Goal: Answer question/provide support

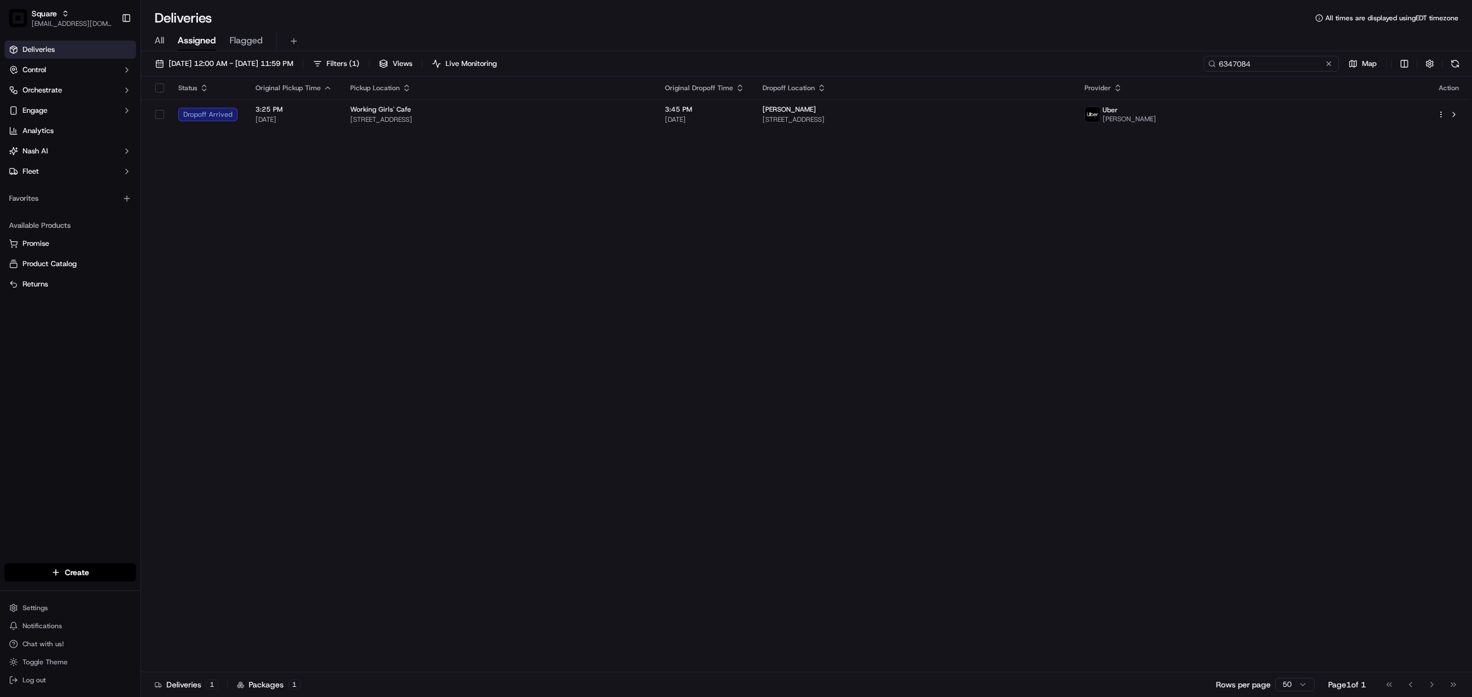
click at [1262, 61] on input "6347084" at bounding box center [1271, 64] width 135 height 16
paste input "2376745"
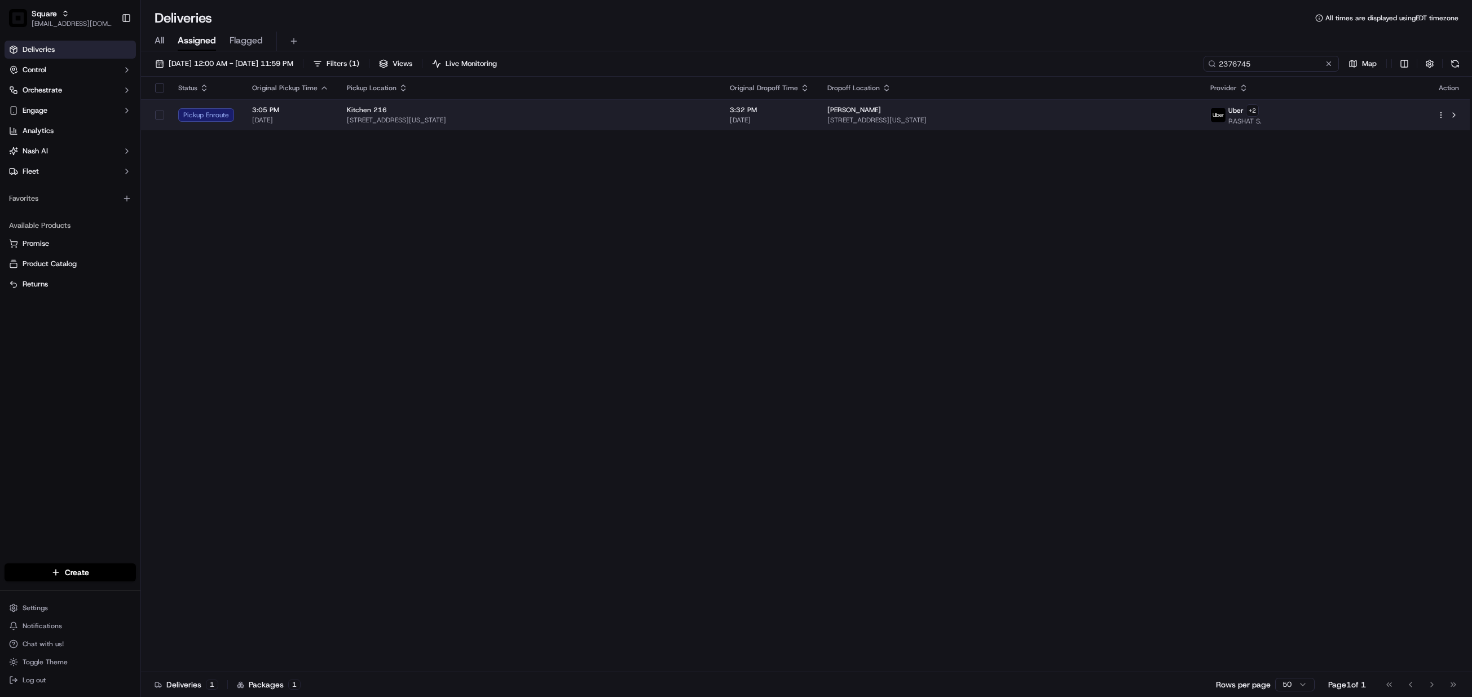
type input "2376745"
click at [1046, 116] on div "Sharize Nivens 606 Pennsylvania Ave, Schenectady, NY 12303, USA" at bounding box center [1010, 114] width 365 height 19
click at [1092, 116] on span "[STREET_ADDRESS][US_STATE]" at bounding box center [1010, 120] width 365 height 9
click at [677, 108] on div "Kitchen 216" at bounding box center [529, 109] width 365 height 9
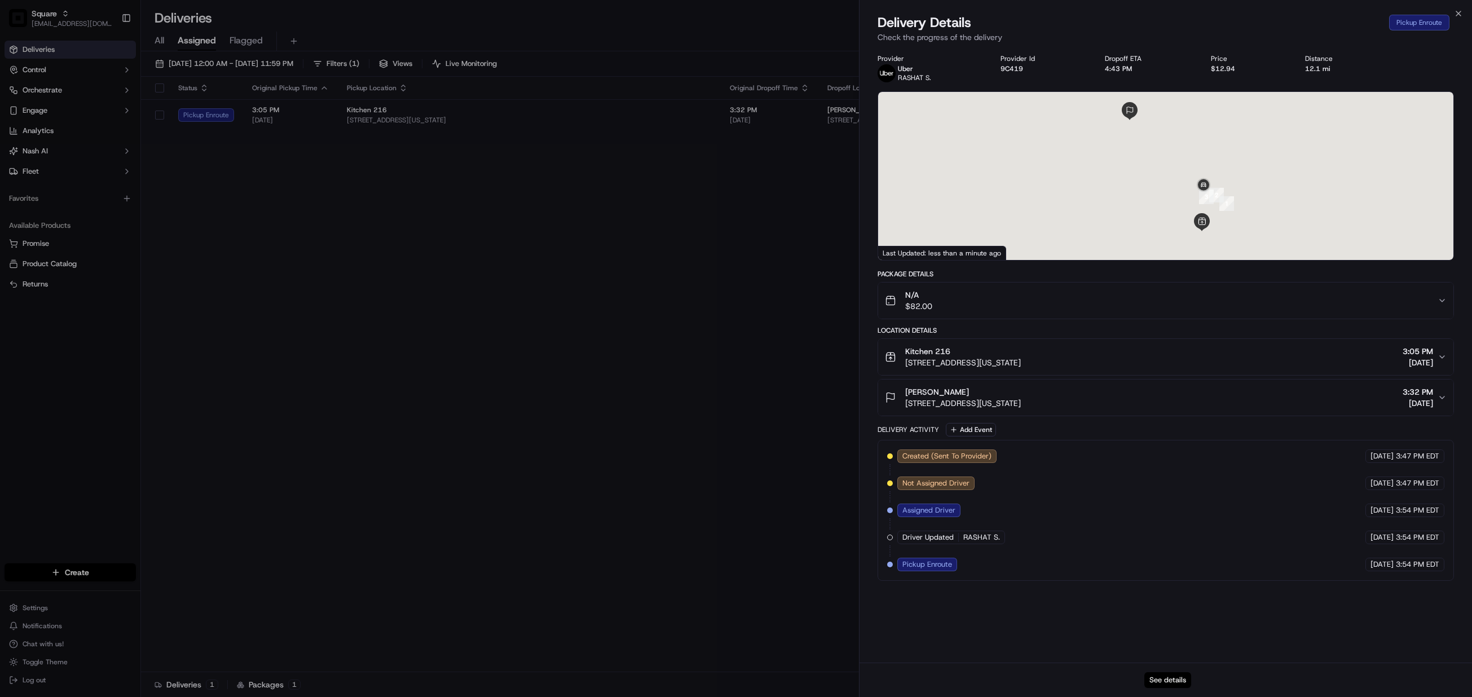
click at [1170, 679] on button "See details" at bounding box center [1168, 680] width 47 height 16
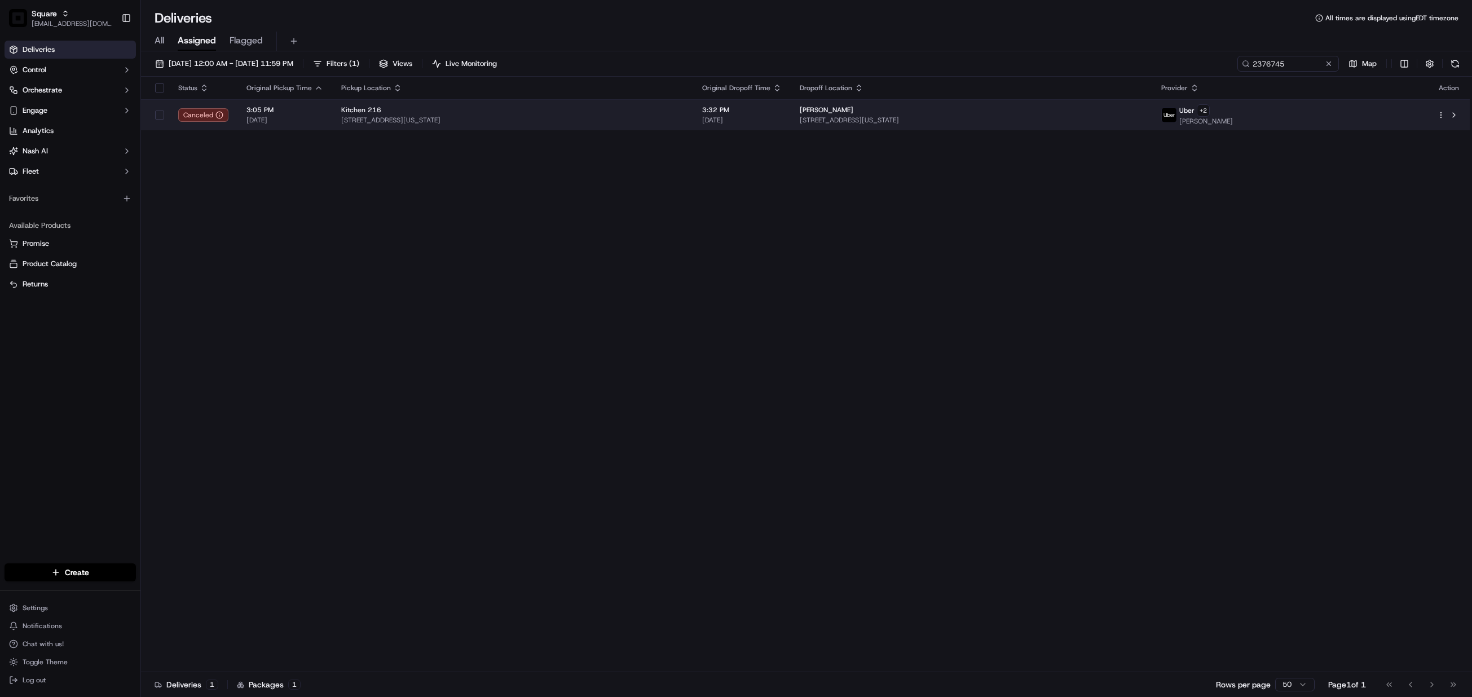
click at [897, 122] on span "[STREET_ADDRESS][US_STATE]" at bounding box center [971, 120] width 343 height 9
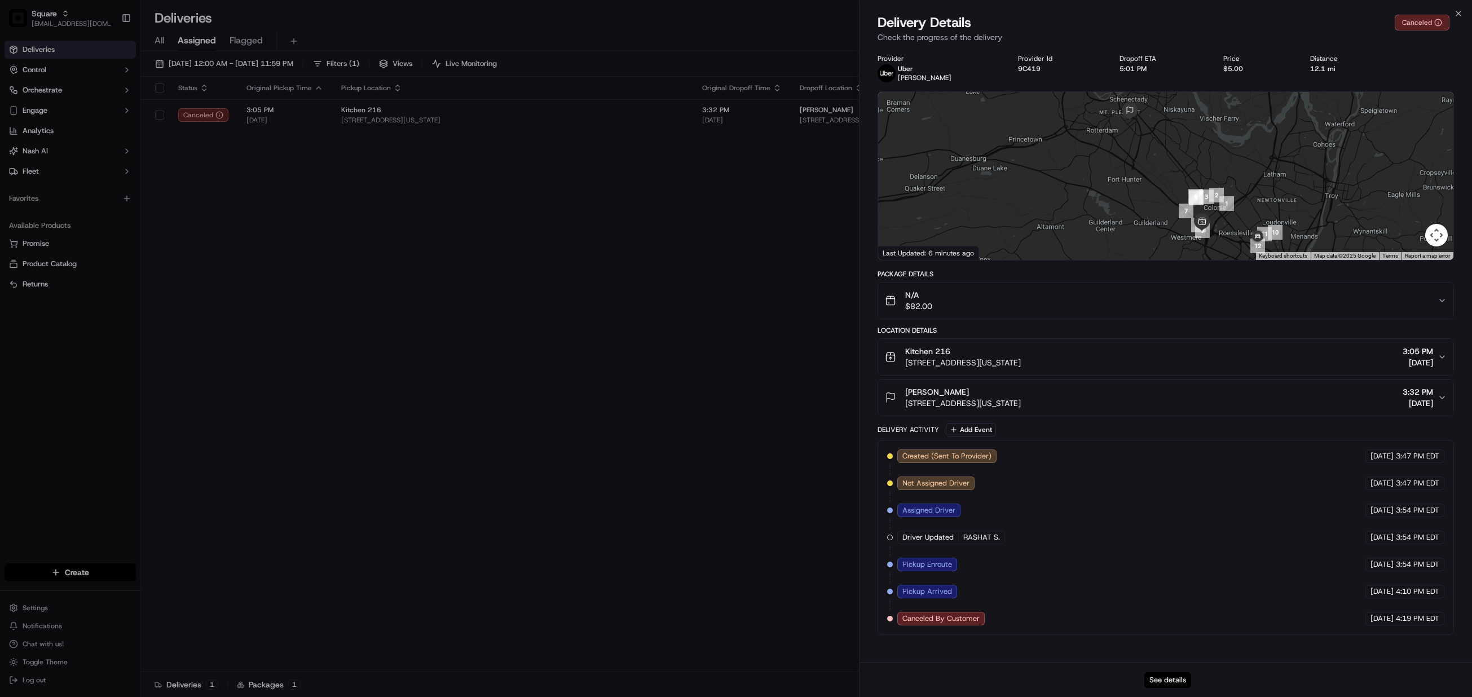
click at [1168, 678] on button "See details" at bounding box center [1168, 680] width 47 height 16
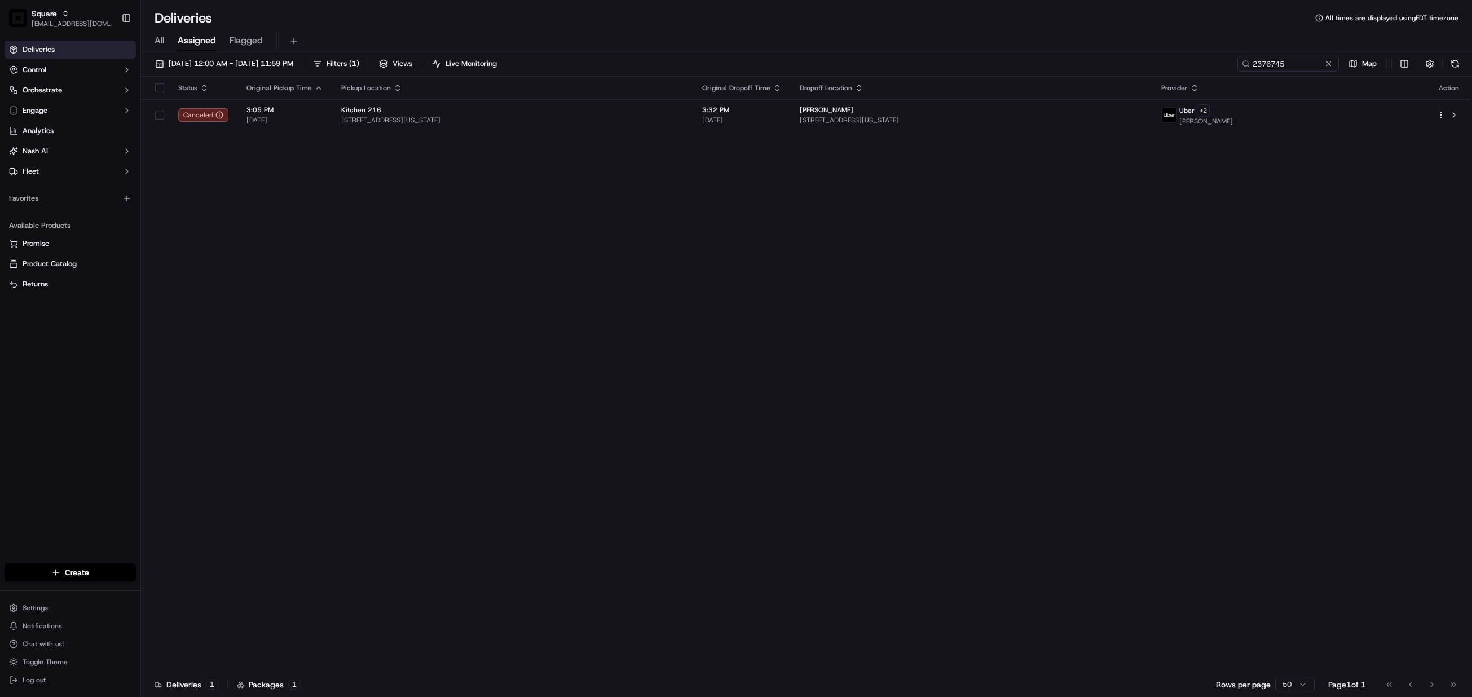
click at [188, 290] on div "Status Original Pickup Time Pickup Location Original Dropoff Time Dropoff Locat…" at bounding box center [805, 375] width 1329 height 596
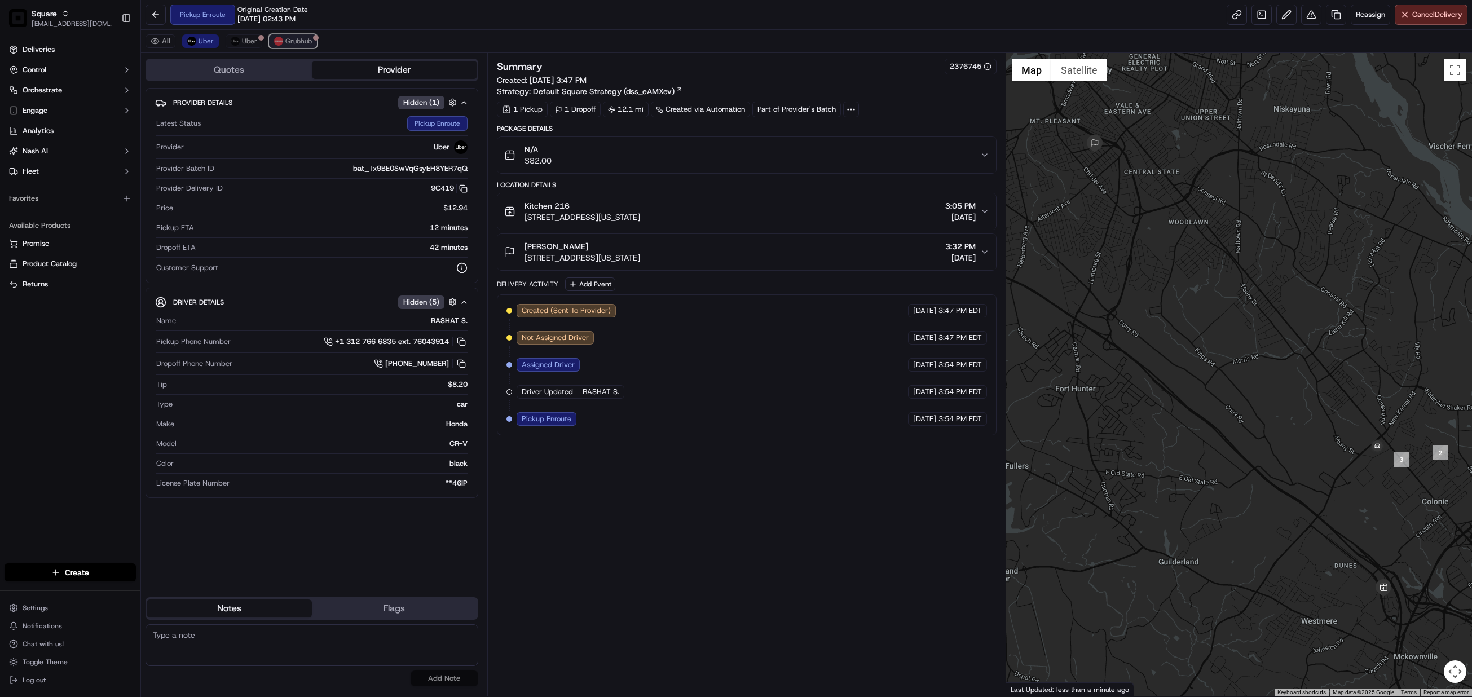
click at [284, 41] on button "Grubhub" at bounding box center [293, 41] width 48 height 14
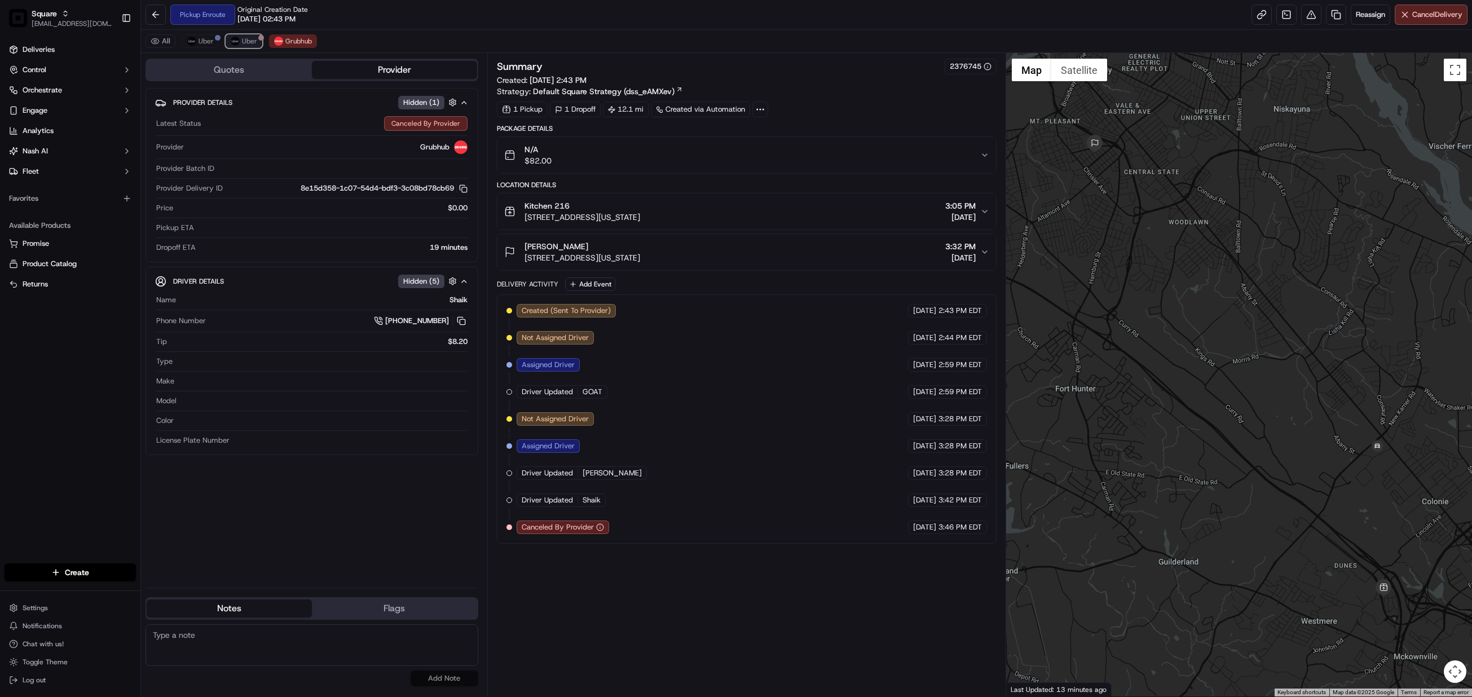
click at [246, 41] on span "Uber" at bounding box center [249, 41] width 15 height 9
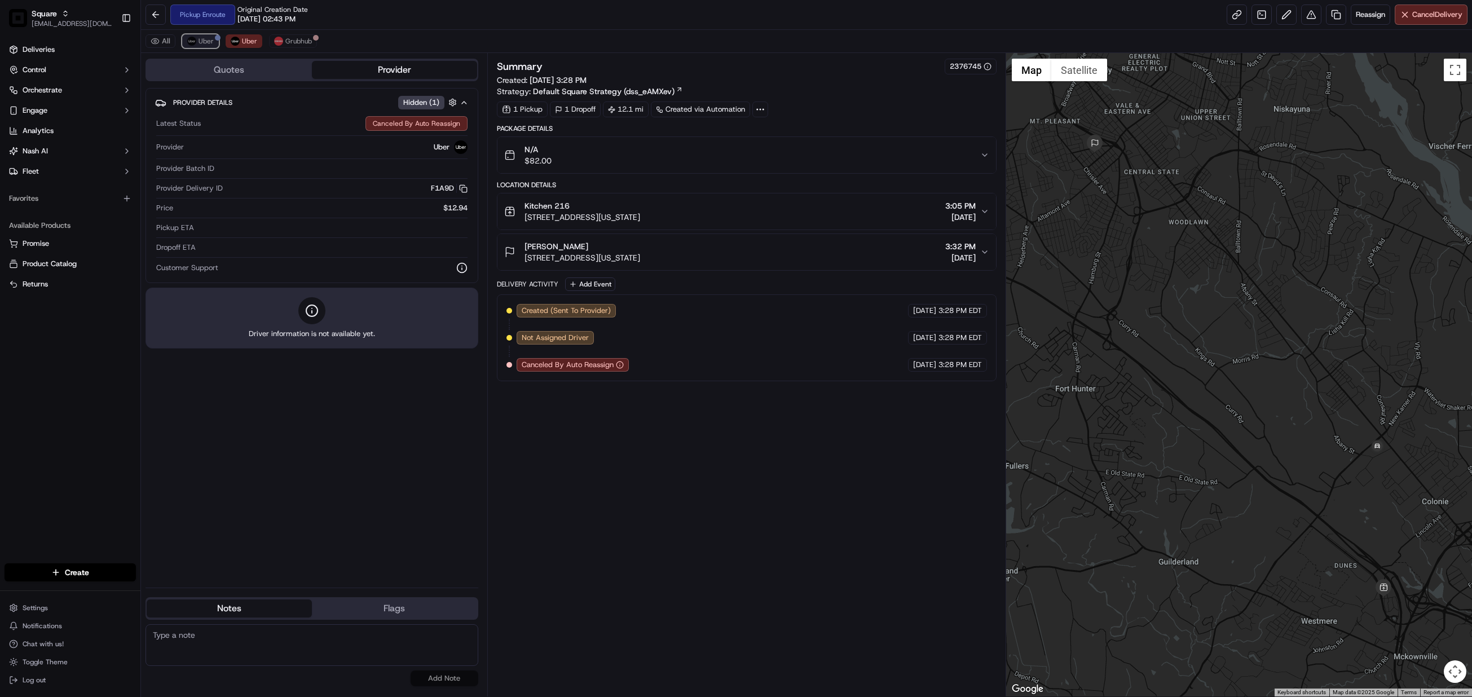
click at [200, 36] on button "Uber" at bounding box center [200, 41] width 37 height 14
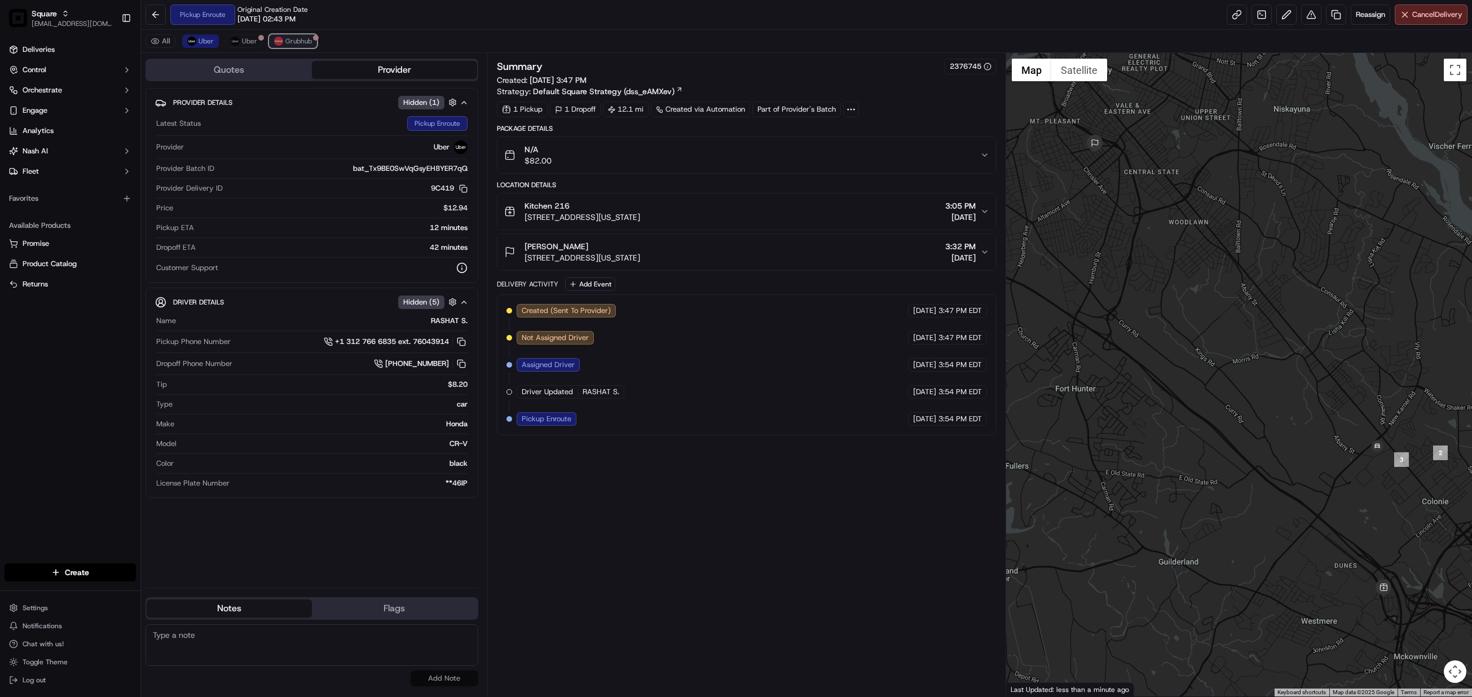
click at [293, 38] on span "Grubhub" at bounding box center [298, 41] width 27 height 9
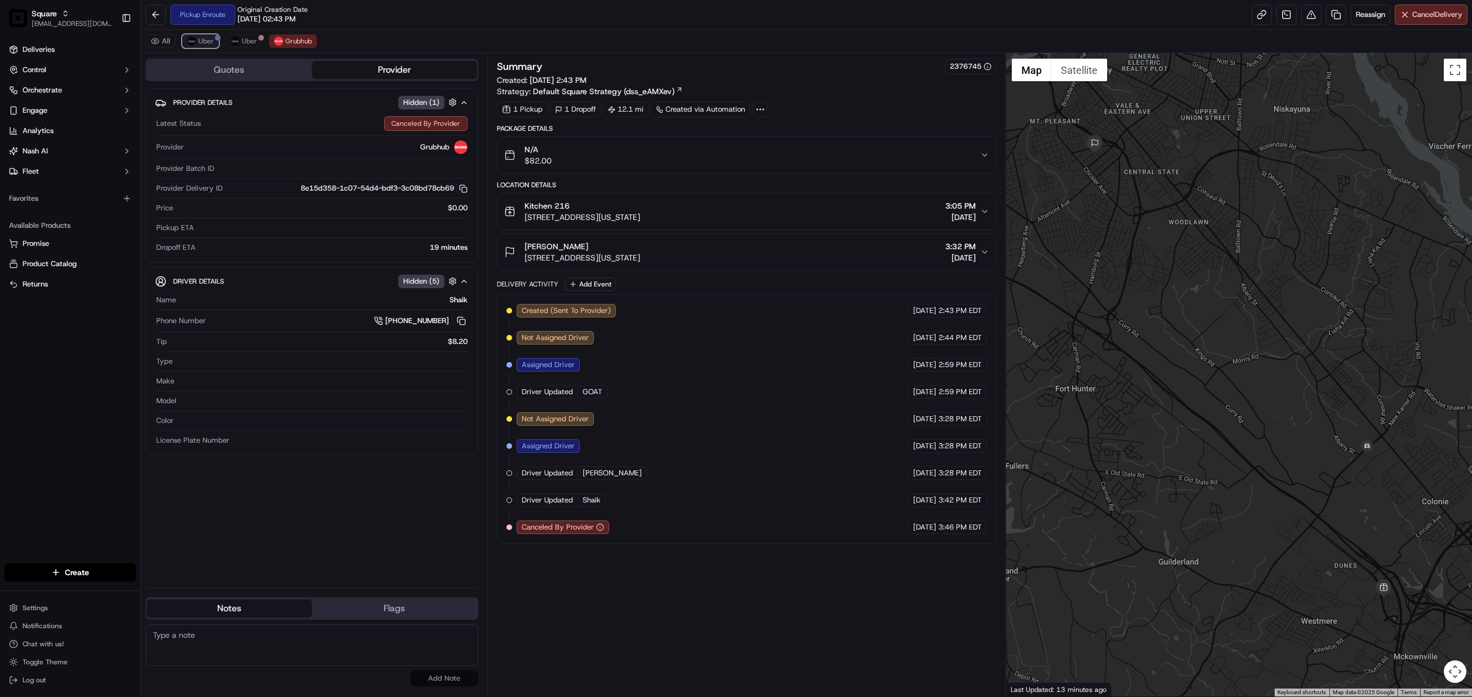
click at [206, 46] on span "Uber" at bounding box center [206, 41] width 15 height 9
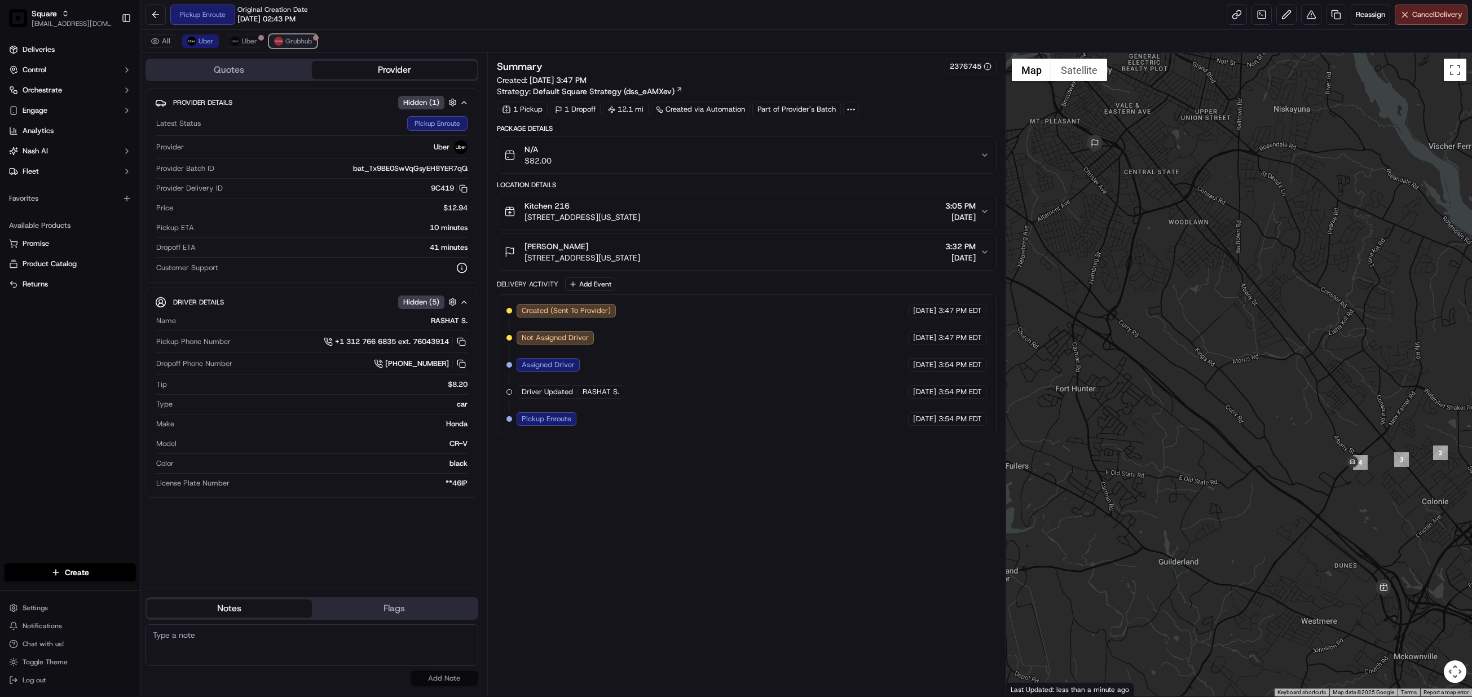
click at [290, 38] on span "Grubhub" at bounding box center [298, 41] width 27 height 9
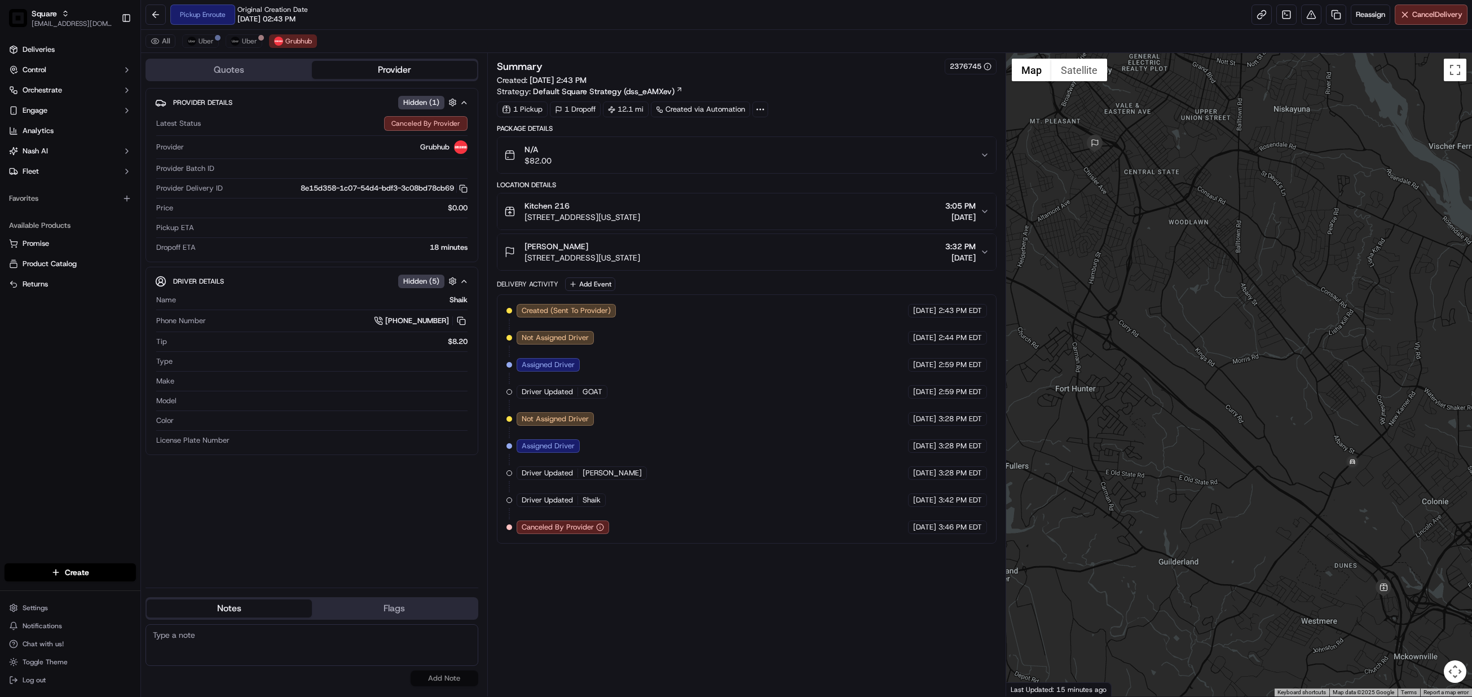
click at [243, 648] on textarea at bounding box center [312, 645] width 333 height 42
paste textarea "Caller Information: Merchant Reason for Call:"
type textarea "Caller Information: Merchant Reason for Call: possible driver nuisance. Adv mer…"
click at [450, 674] on button "Add Note" at bounding box center [445, 679] width 68 height 16
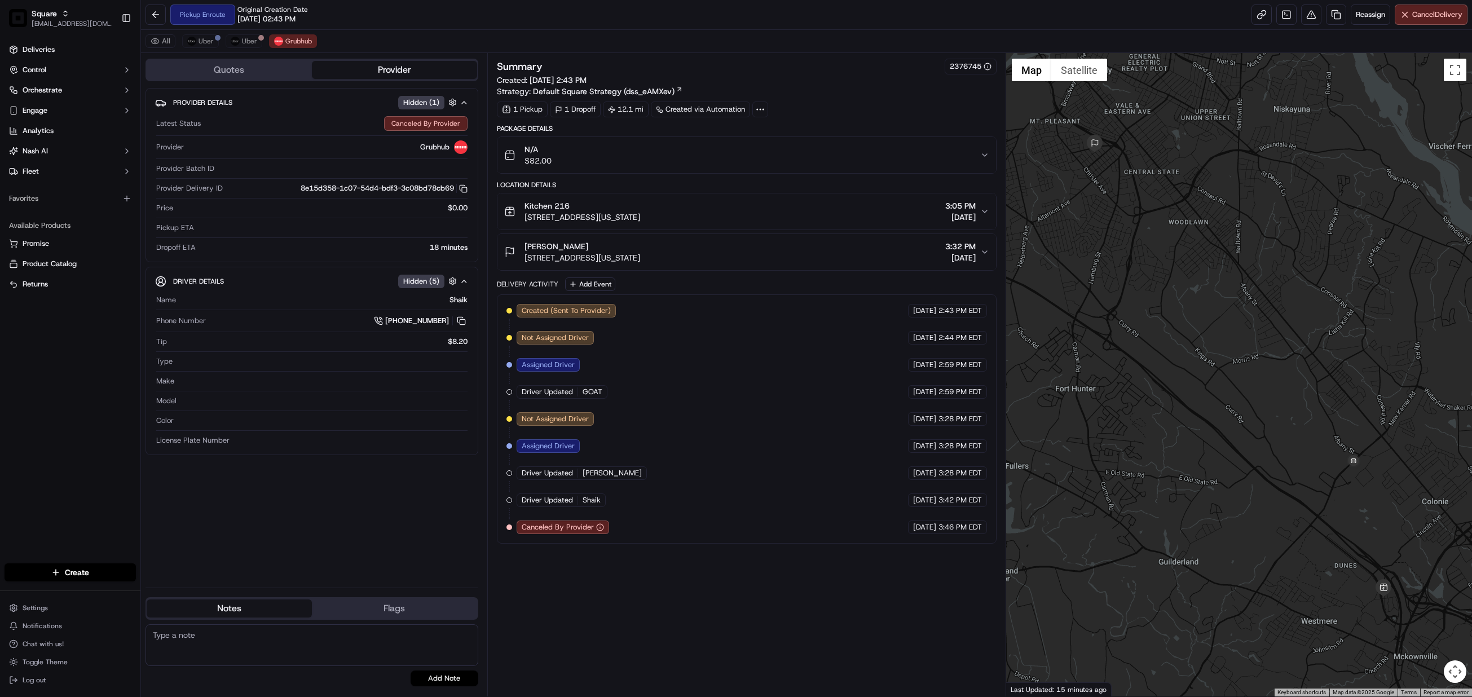
scroll to position [0, 0]
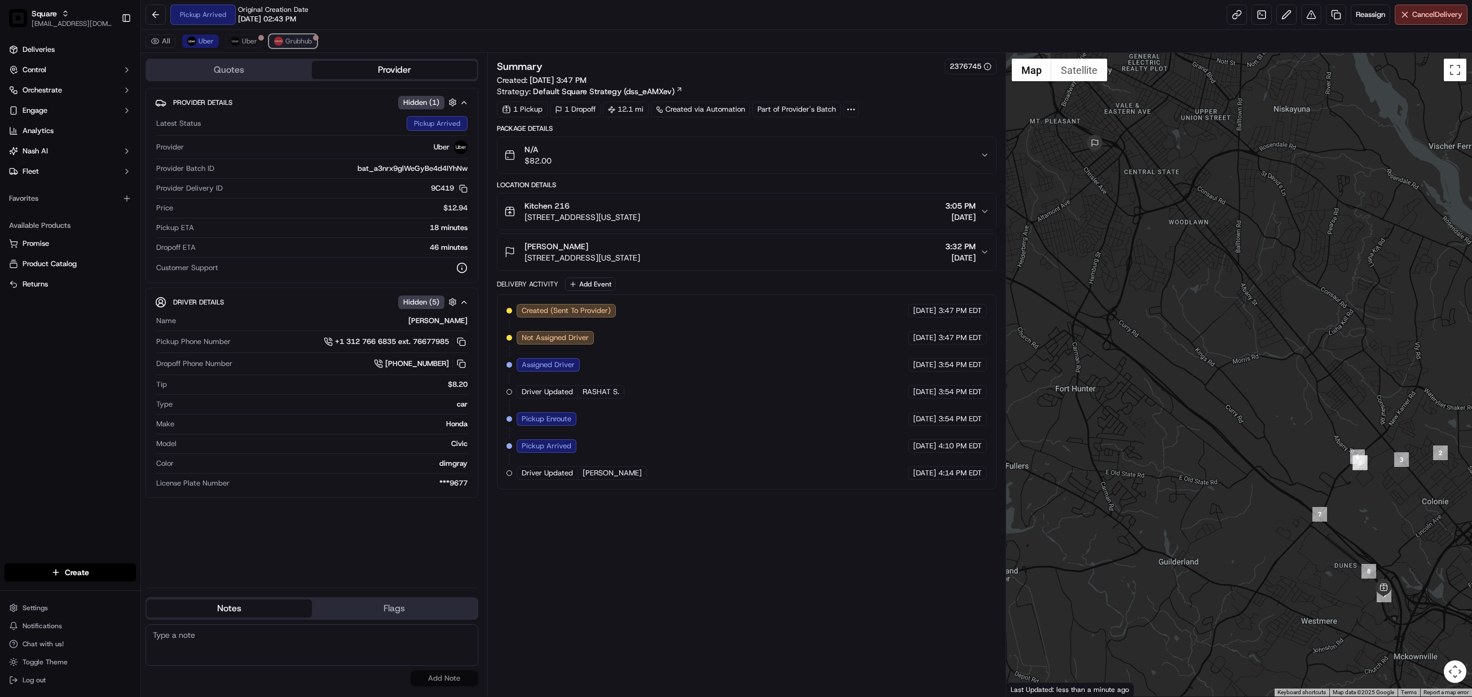
click at [297, 41] on span "Grubhub" at bounding box center [298, 41] width 27 height 9
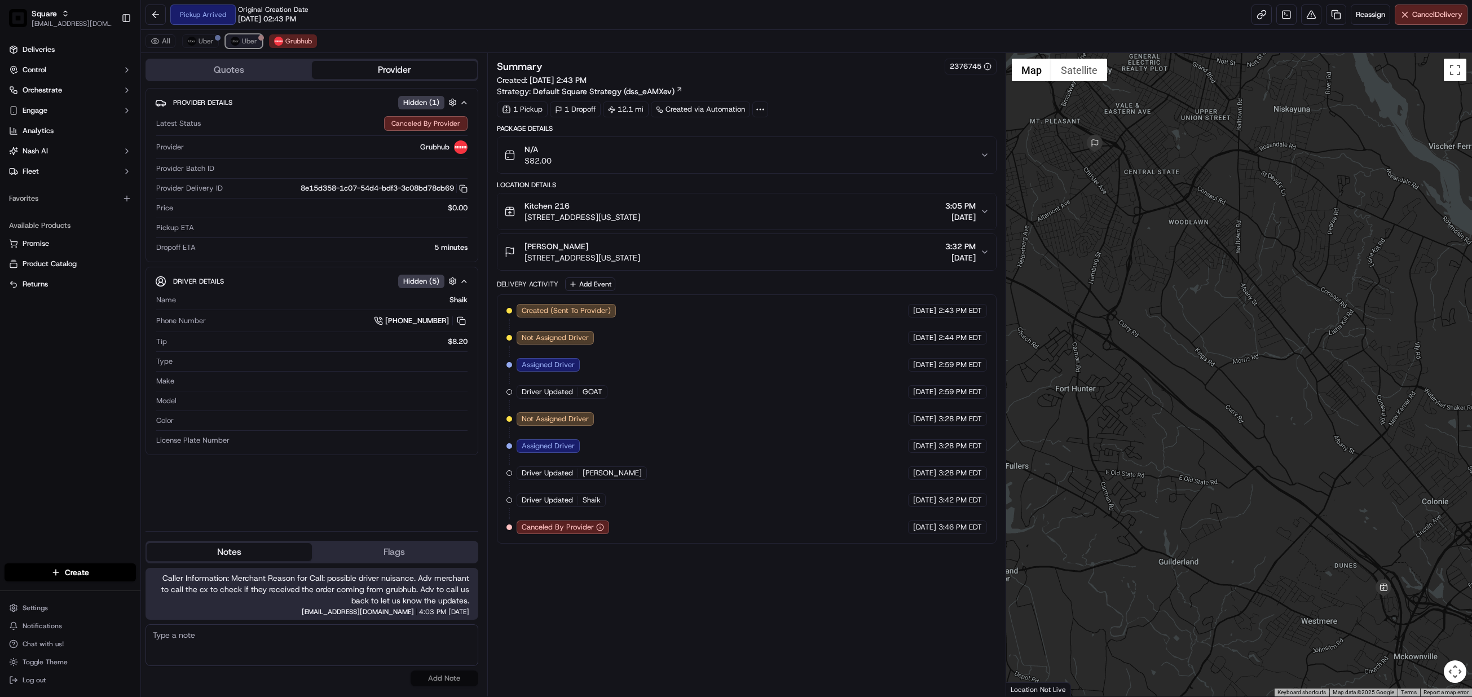
click at [254, 41] on span "Uber" at bounding box center [249, 41] width 15 height 9
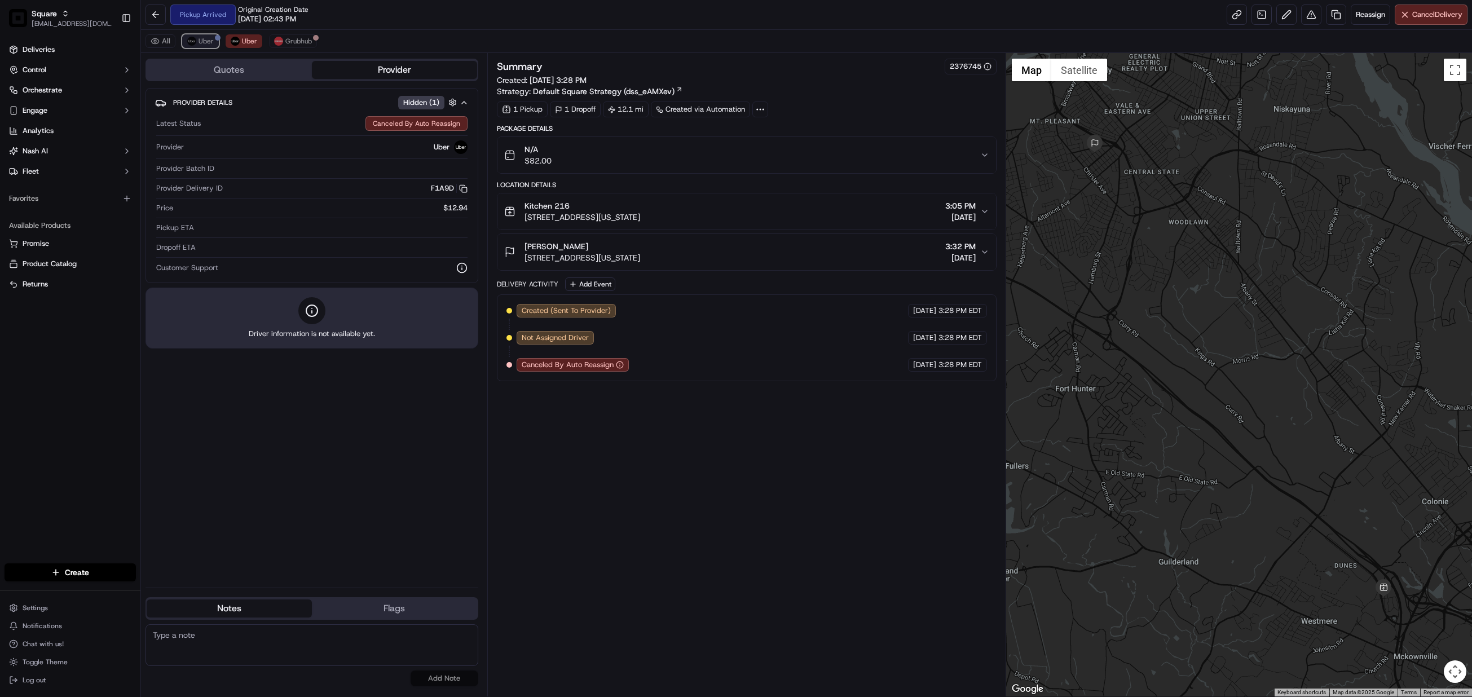
click at [212, 46] on span "Uber" at bounding box center [206, 41] width 15 height 9
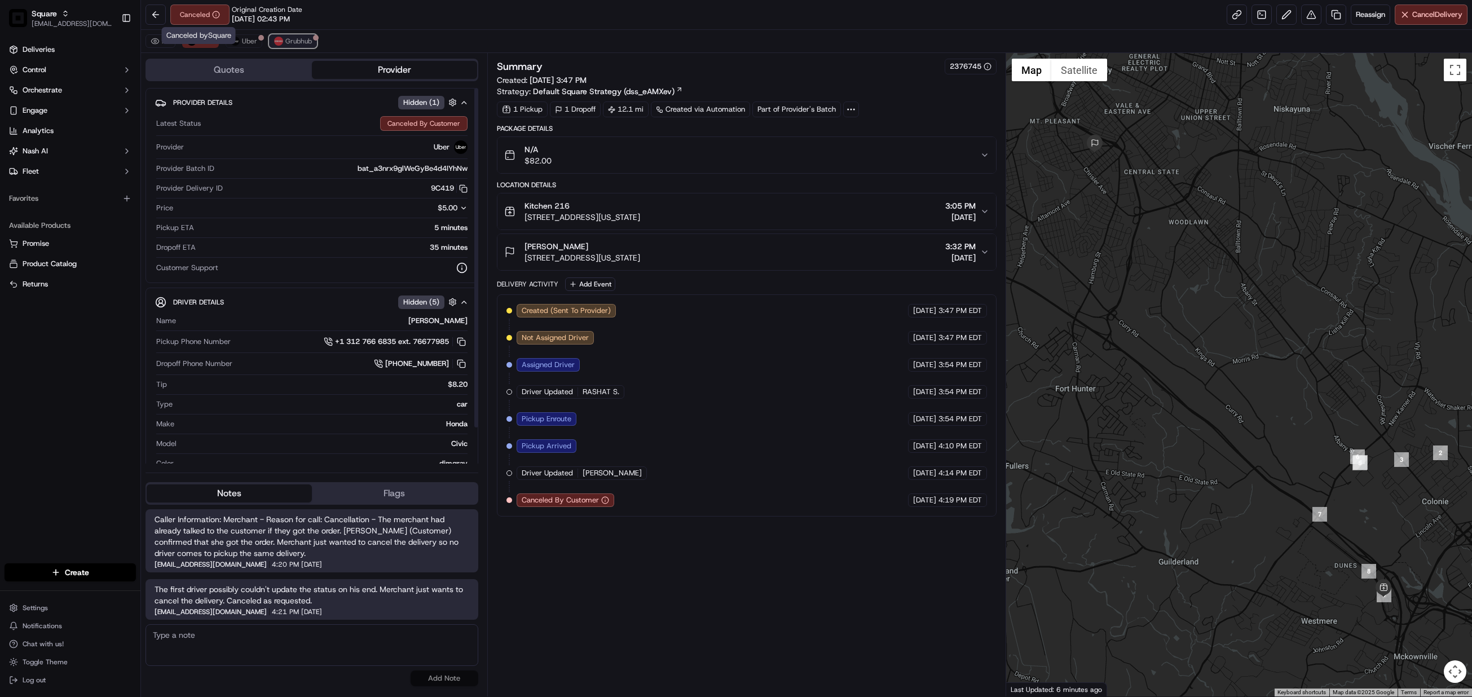
click at [298, 36] on button "Grubhub" at bounding box center [293, 41] width 48 height 14
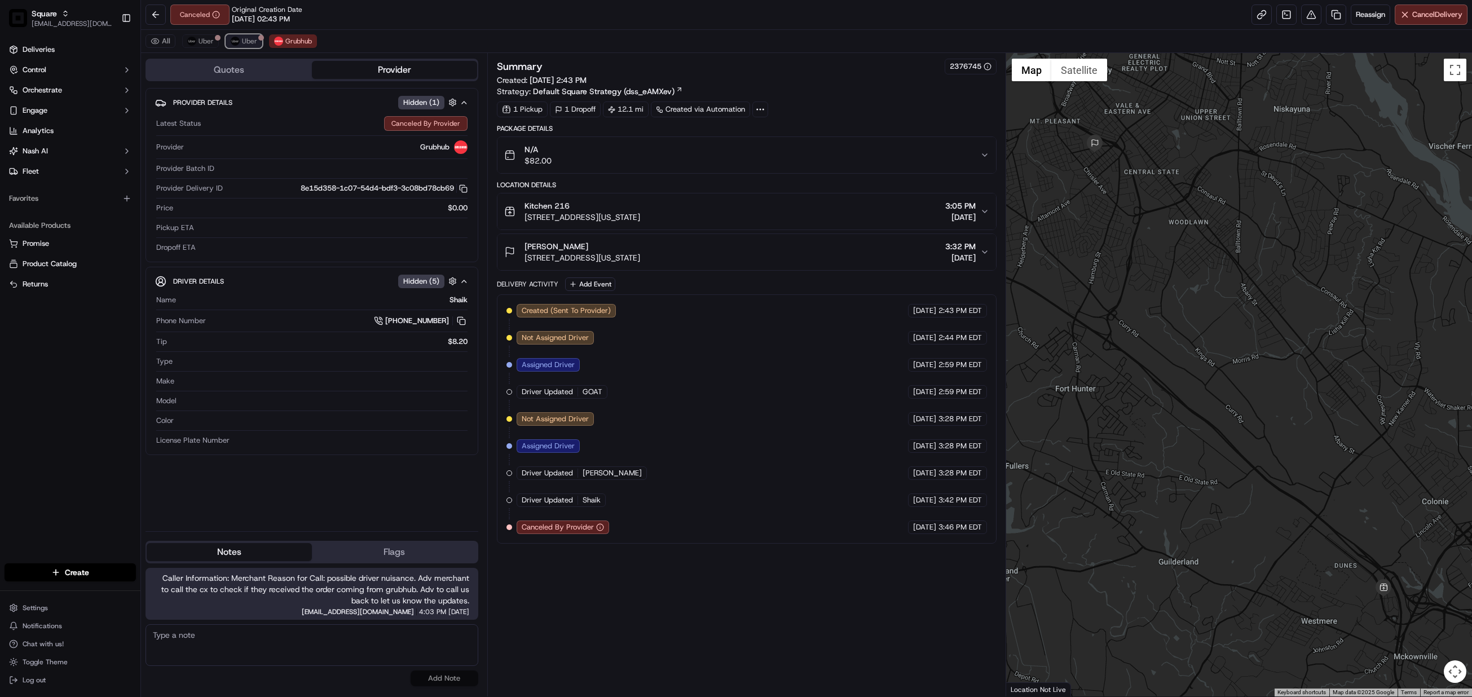
click at [253, 37] on span "Uber" at bounding box center [249, 41] width 15 height 9
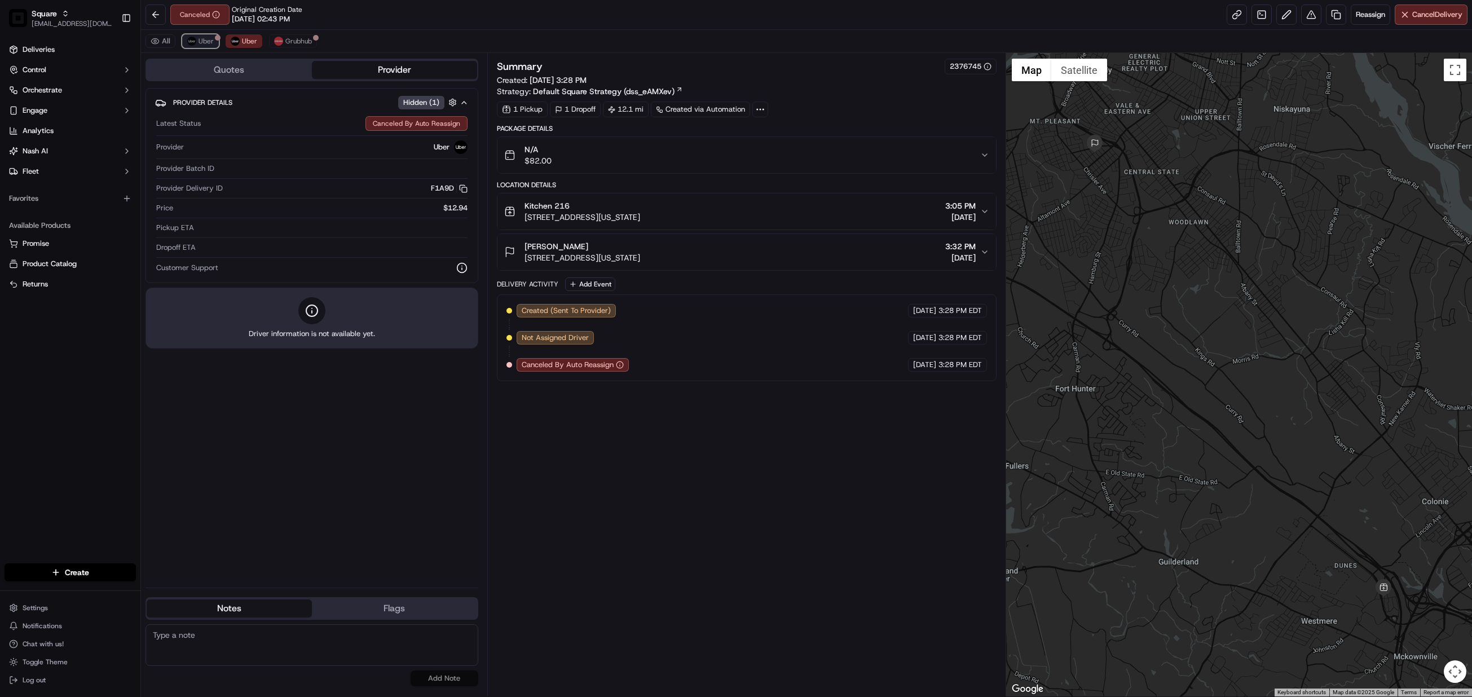
click at [212, 39] on span "Uber" at bounding box center [206, 41] width 15 height 9
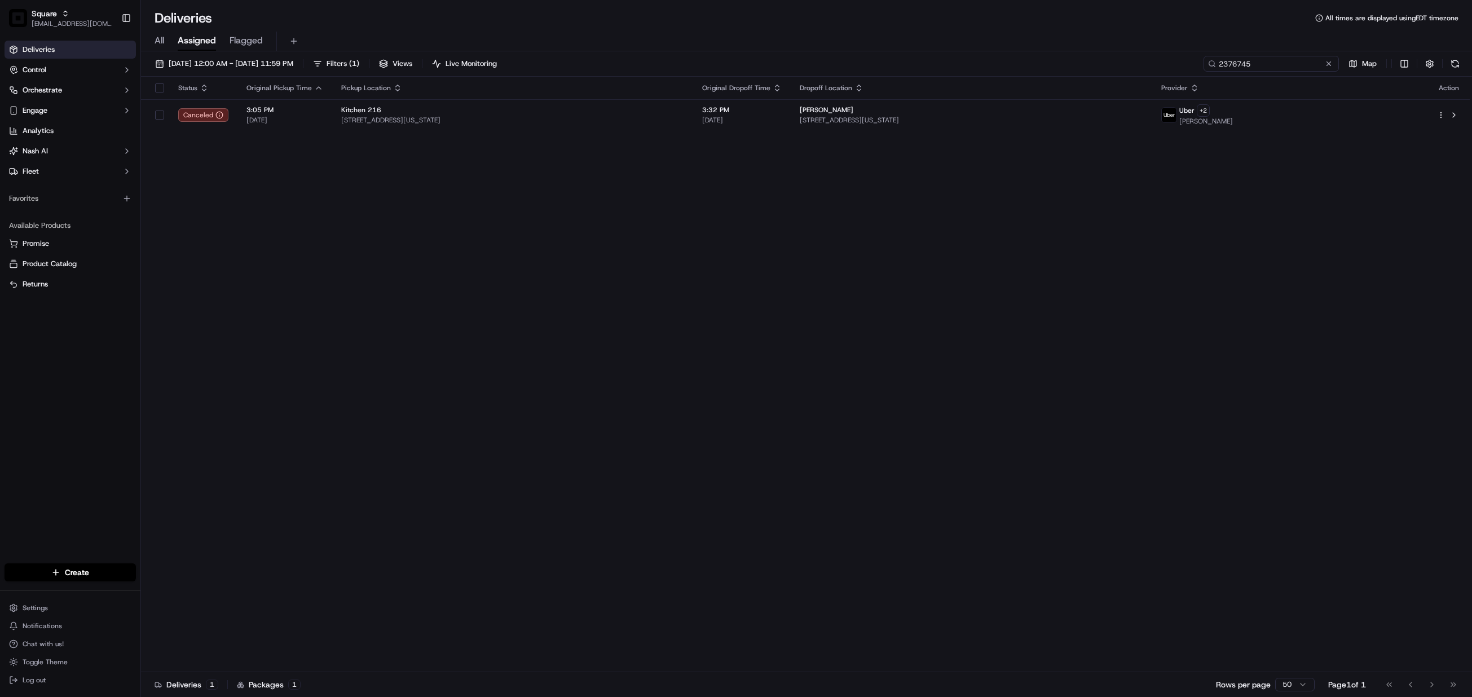
click at [1268, 58] on input "2376745" at bounding box center [1271, 64] width 135 height 16
paste input "9846517"
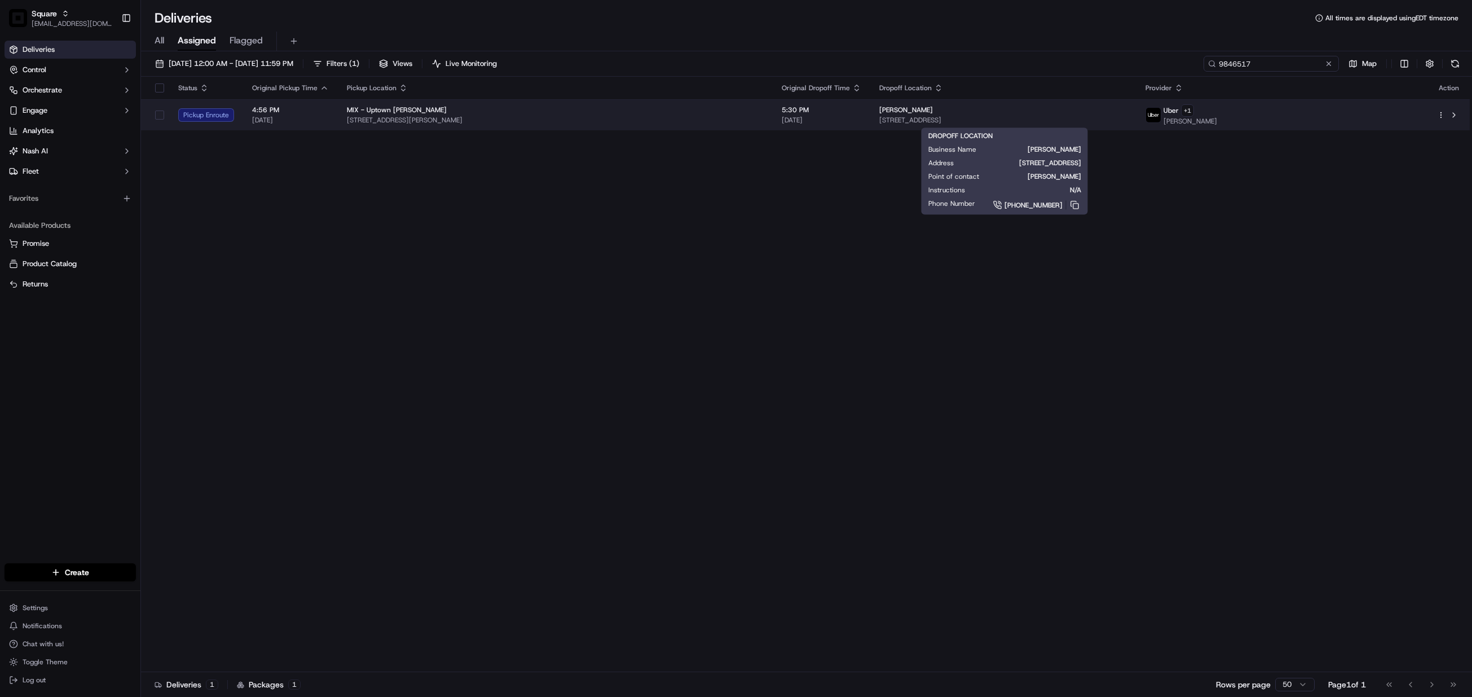
type input "9846517"
click at [998, 117] on span "[STREET_ADDRESS]" at bounding box center [1003, 120] width 248 height 9
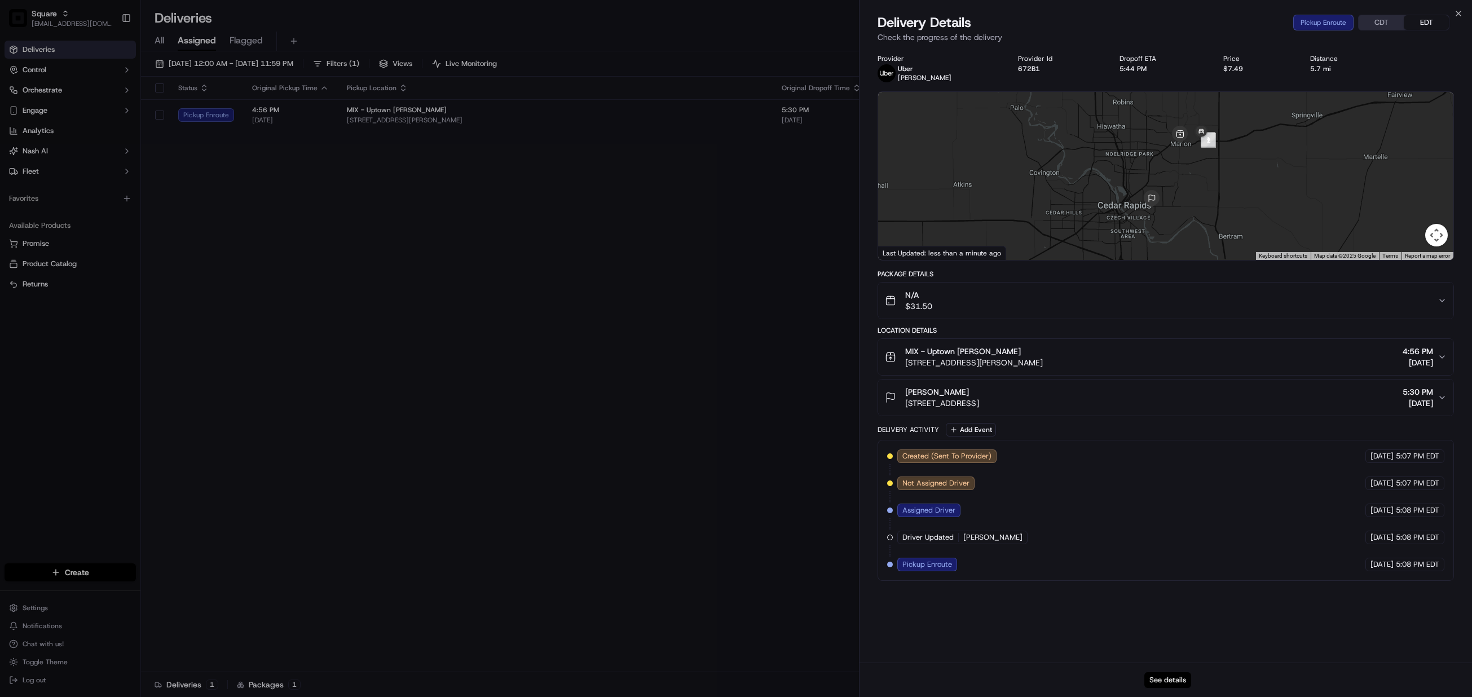
click at [1164, 679] on button "See details" at bounding box center [1168, 680] width 47 height 16
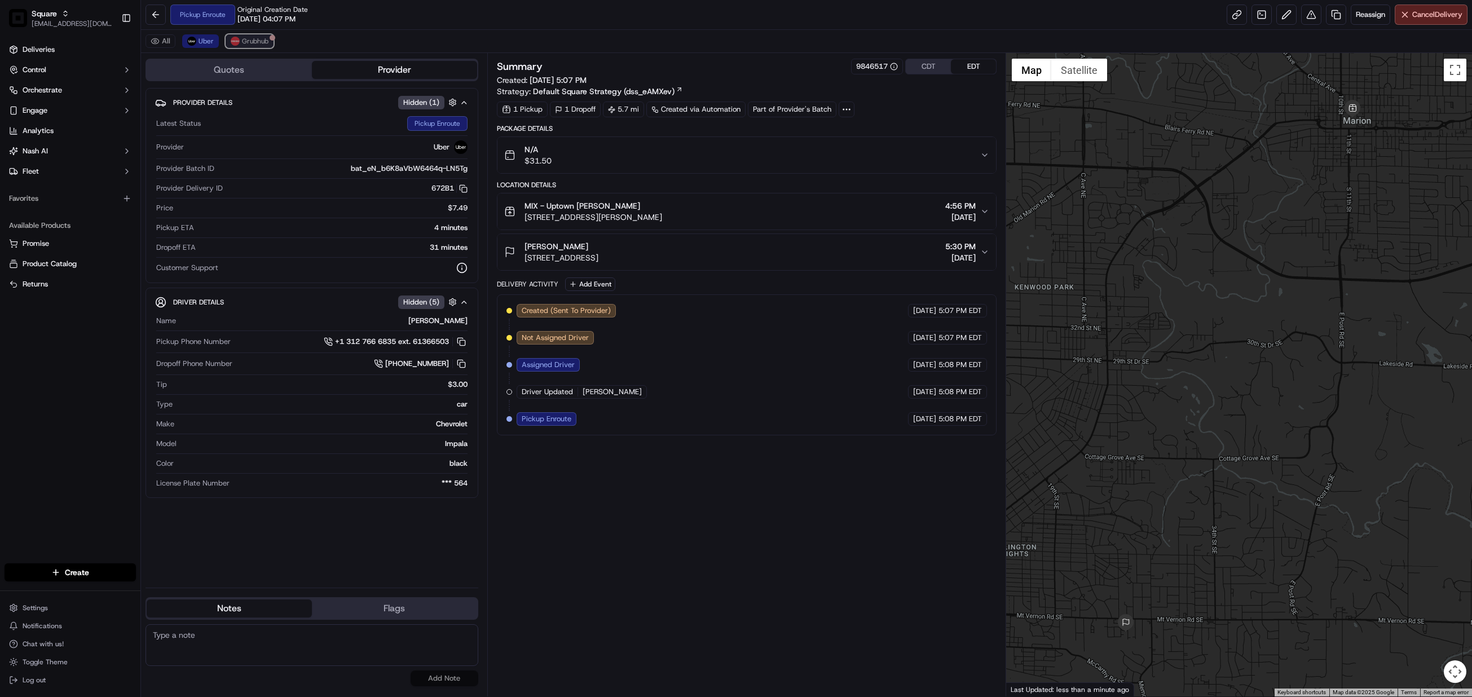
click at [257, 36] on button "Grubhub" at bounding box center [250, 41] width 48 height 14
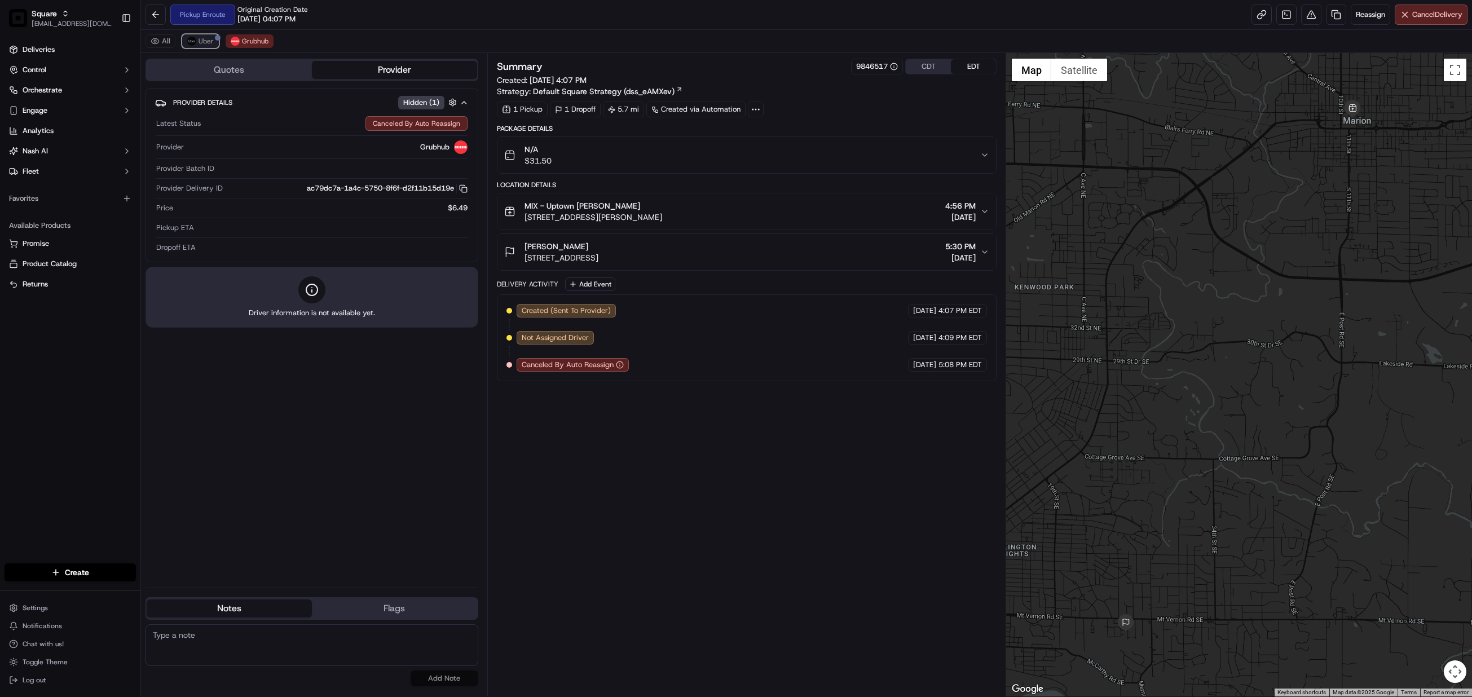
click at [205, 45] on span "Uber" at bounding box center [206, 41] width 15 height 9
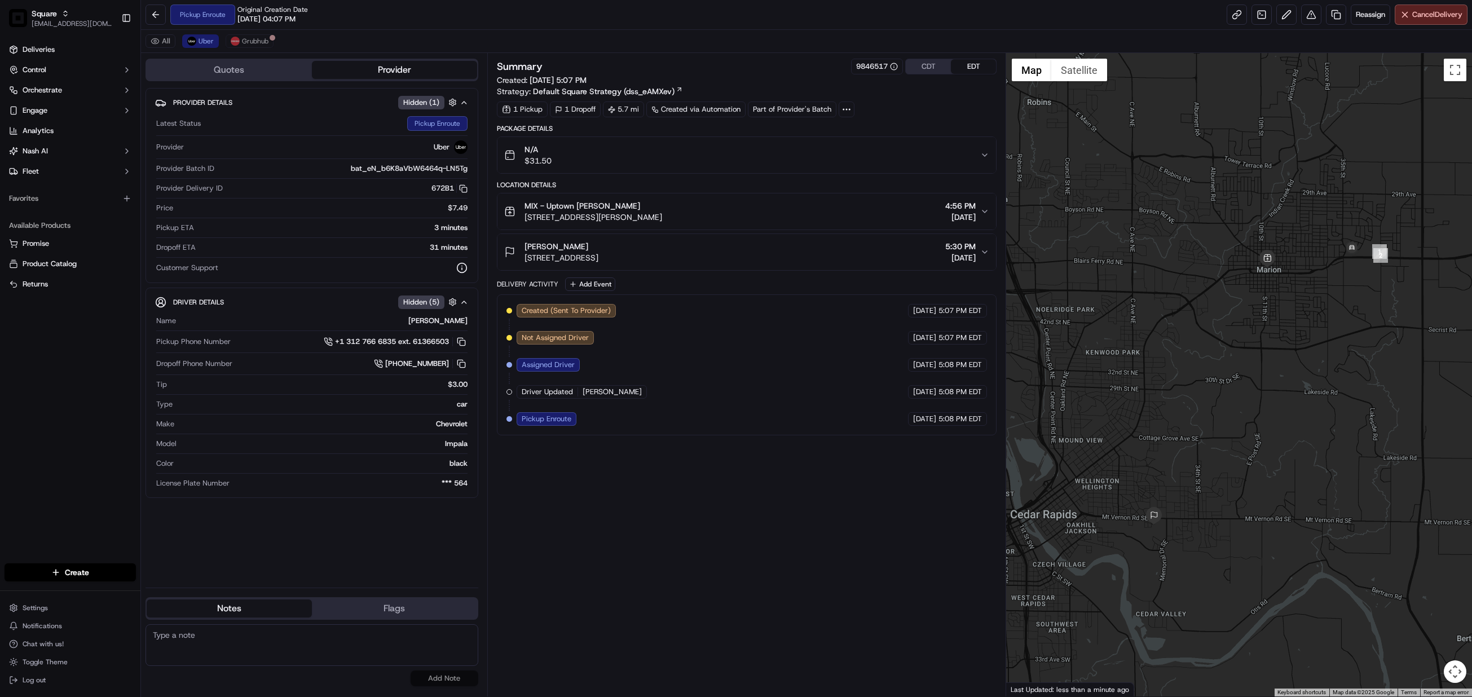
drag, startPoint x: 1315, startPoint y: 254, endPoint x: 1280, endPoint y: 328, distance: 82.3
click at [1280, 328] on div at bounding box center [1239, 375] width 466 height 644
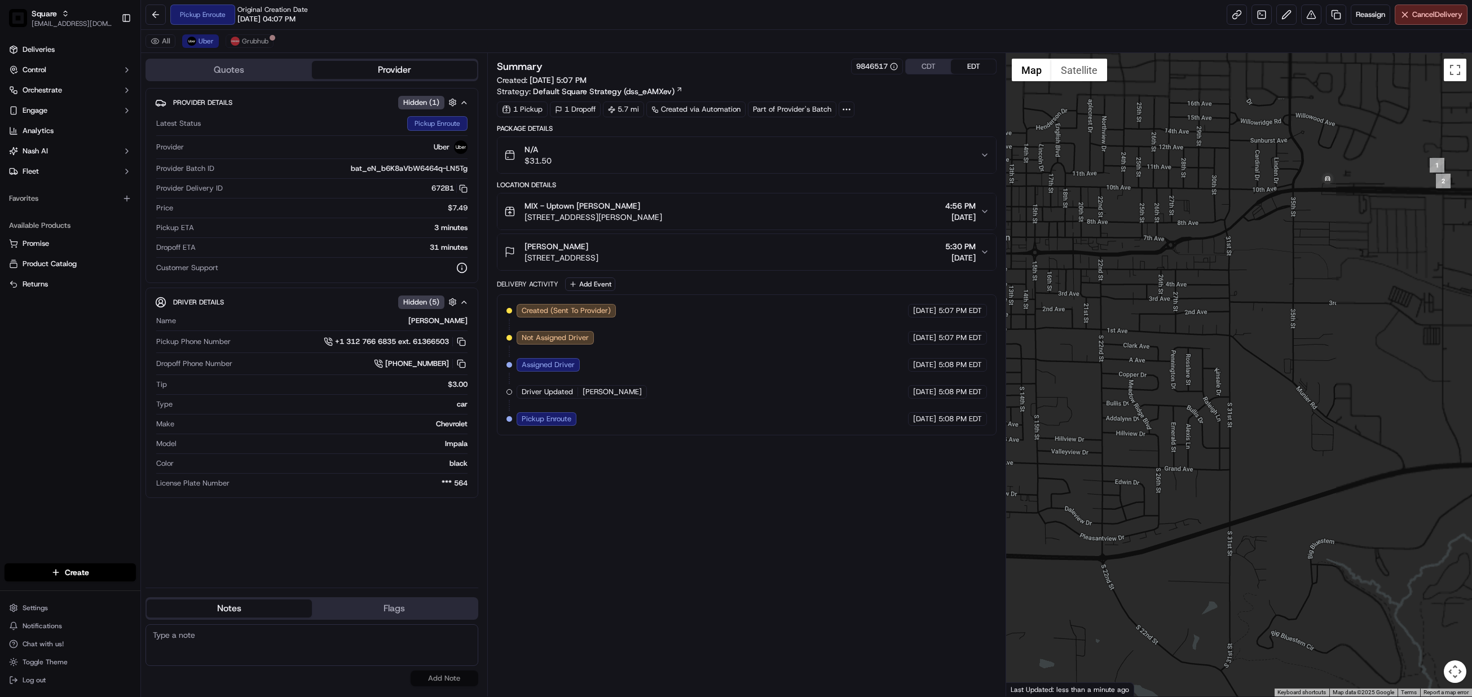
drag, startPoint x: 1456, startPoint y: 202, endPoint x: 1233, endPoint y: 303, distance: 245.2
click at [1215, 337] on div at bounding box center [1239, 375] width 466 height 644
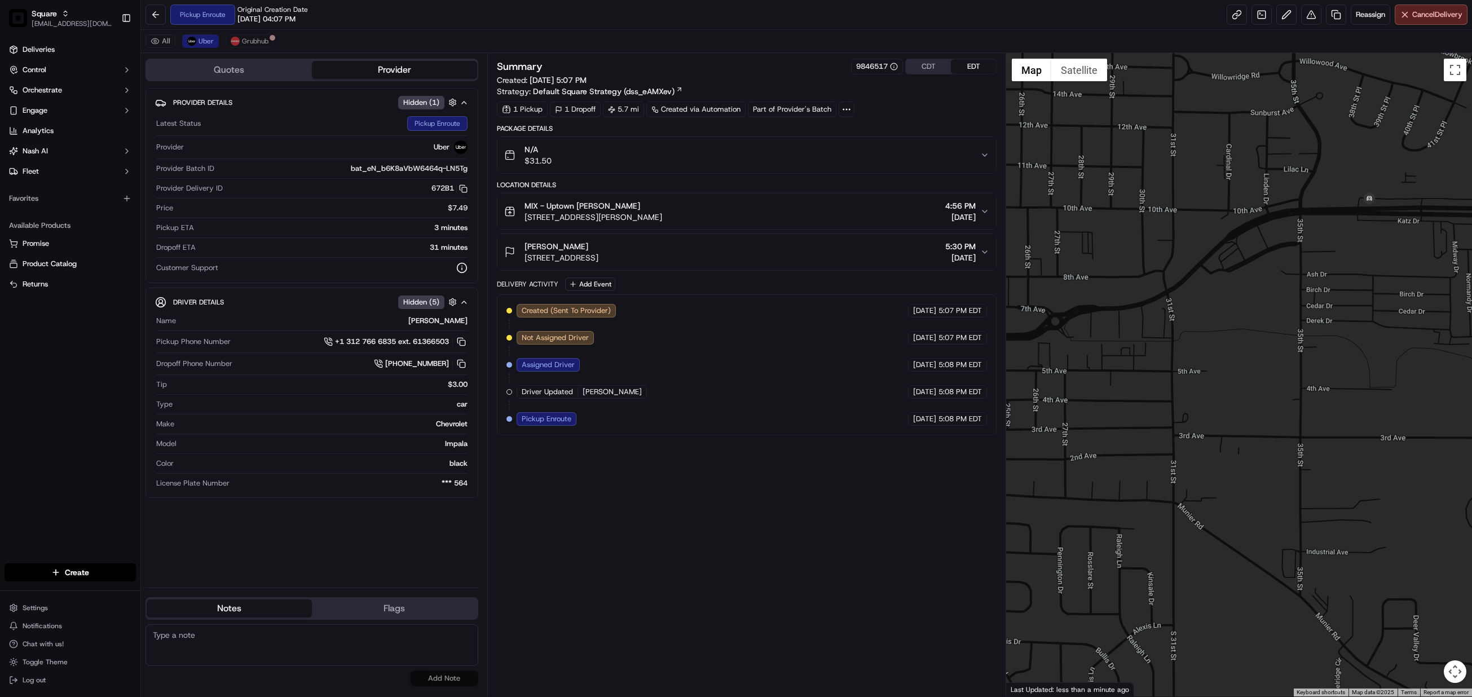
drag, startPoint x: 1379, startPoint y: 185, endPoint x: 1380, endPoint y: 288, distance: 102.7
click at [1380, 288] on div at bounding box center [1239, 375] width 466 height 644
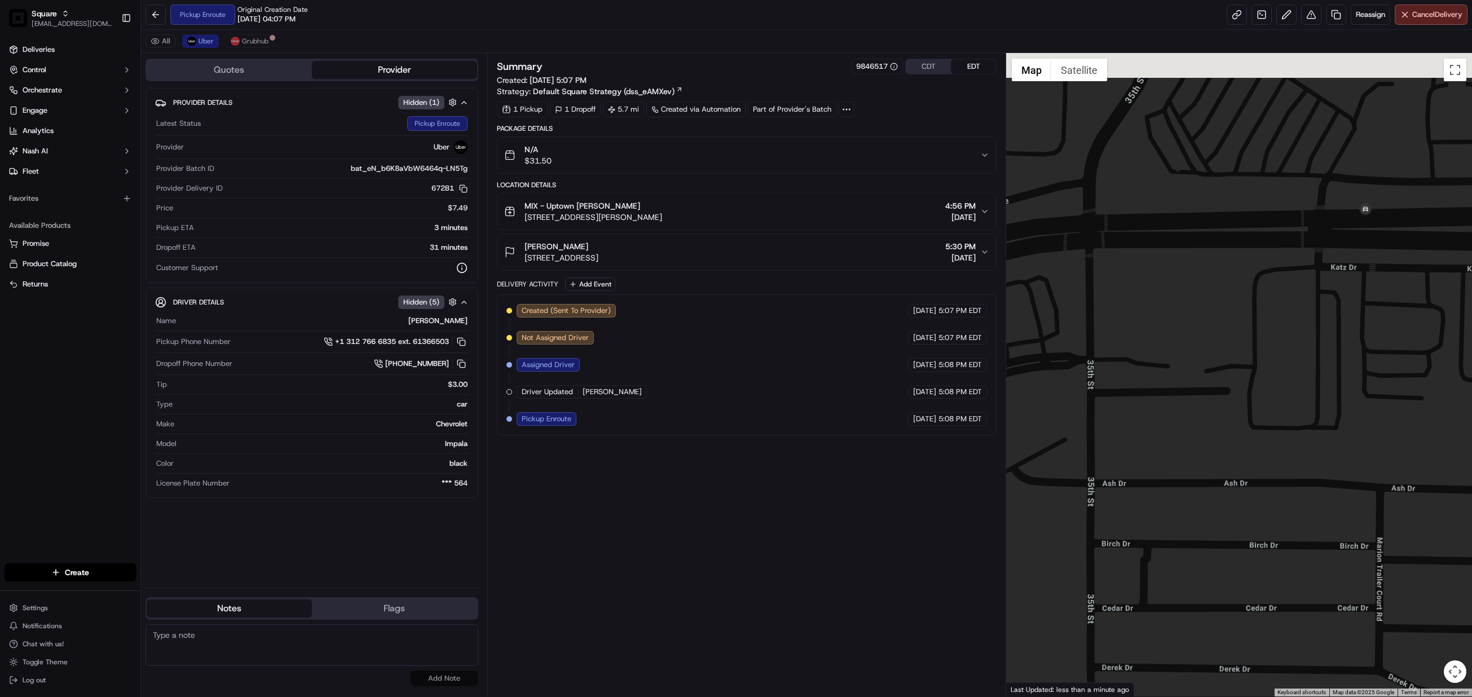
drag, startPoint x: 1373, startPoint y: 159, endPoint x: 1398, endPoint y: 316, distance: 159.3
click at [1398, 316] on div at bounding box center [1239, 375] width 466 height 644
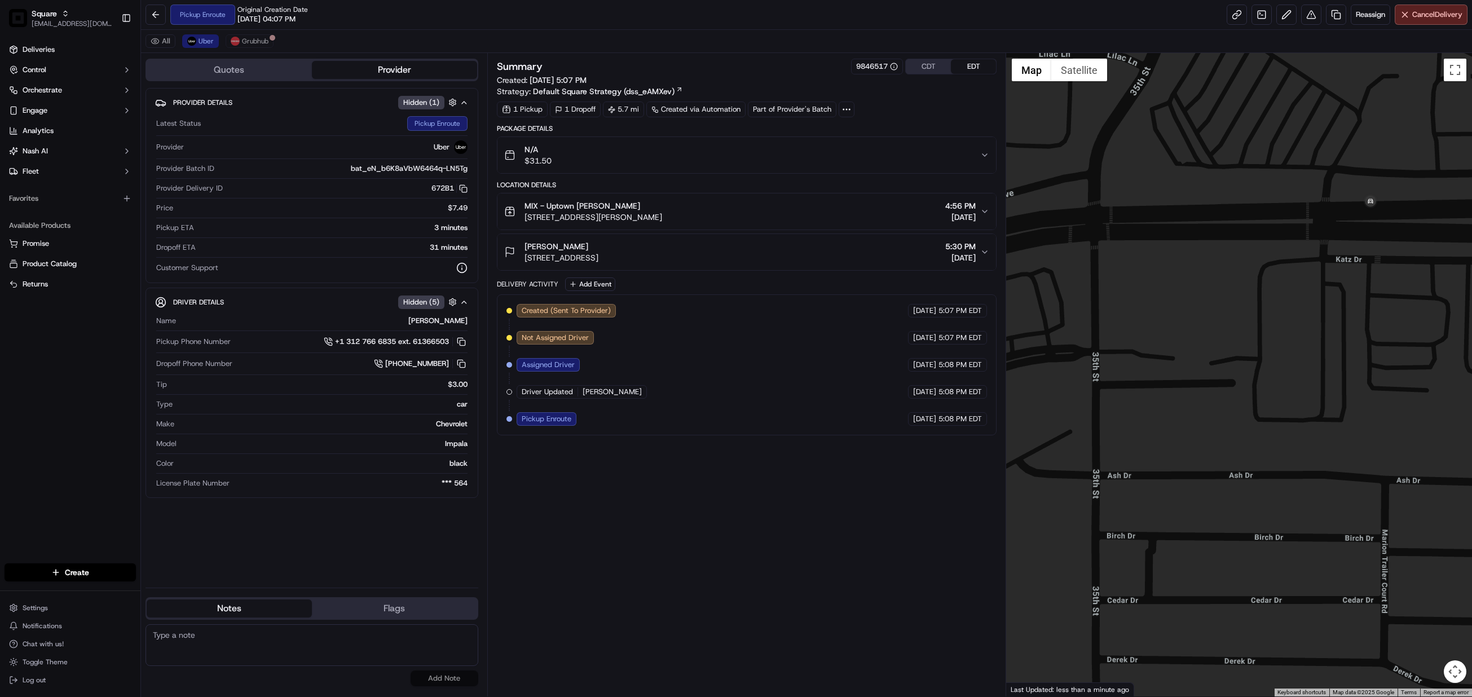
drag, startPoint x: 1398, startPoint y: 289, endPoint x: 1436, endPoint y: 275, distance: 40.0
click at [1436, 275] on div at bounding box center [1239, 375] width 466 height 644
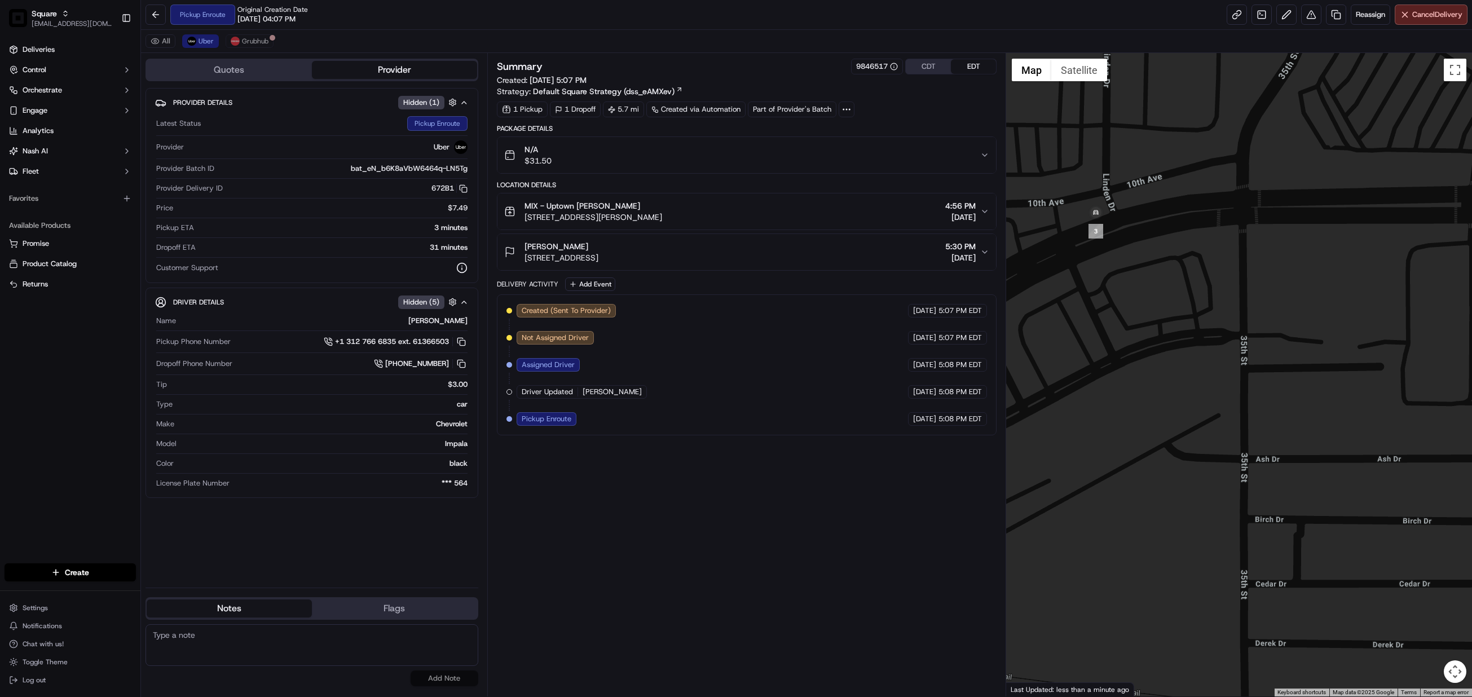
drag, startPoint x: 1260, startPoint y: 291, endPoint x: 1389, endPoint y: 276, distance: 130.6
click at [1389, 276] on div at bounding box center [1239, 375] width 466 height 644
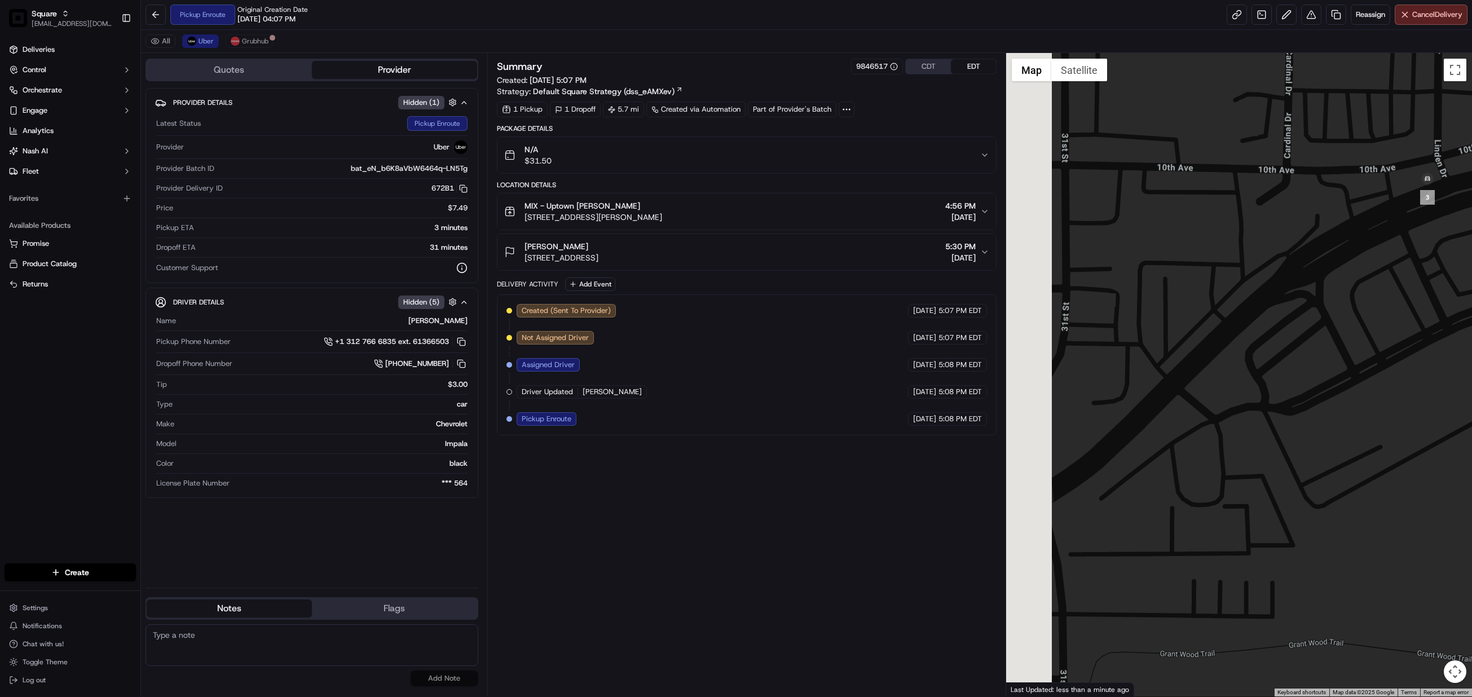
drag, startPoint x: 1144, startPoint y: 300, endPoint x: 1477, endPoint y: 266, distance: 335.1
click at [1472, 266] on html "Square [EMAIL_ADDRESS][DOMAIN_NAME] Toggle Sidebar Deliveries Control Orchestra…" at bounding box center [736, 348] width 1472 height 697
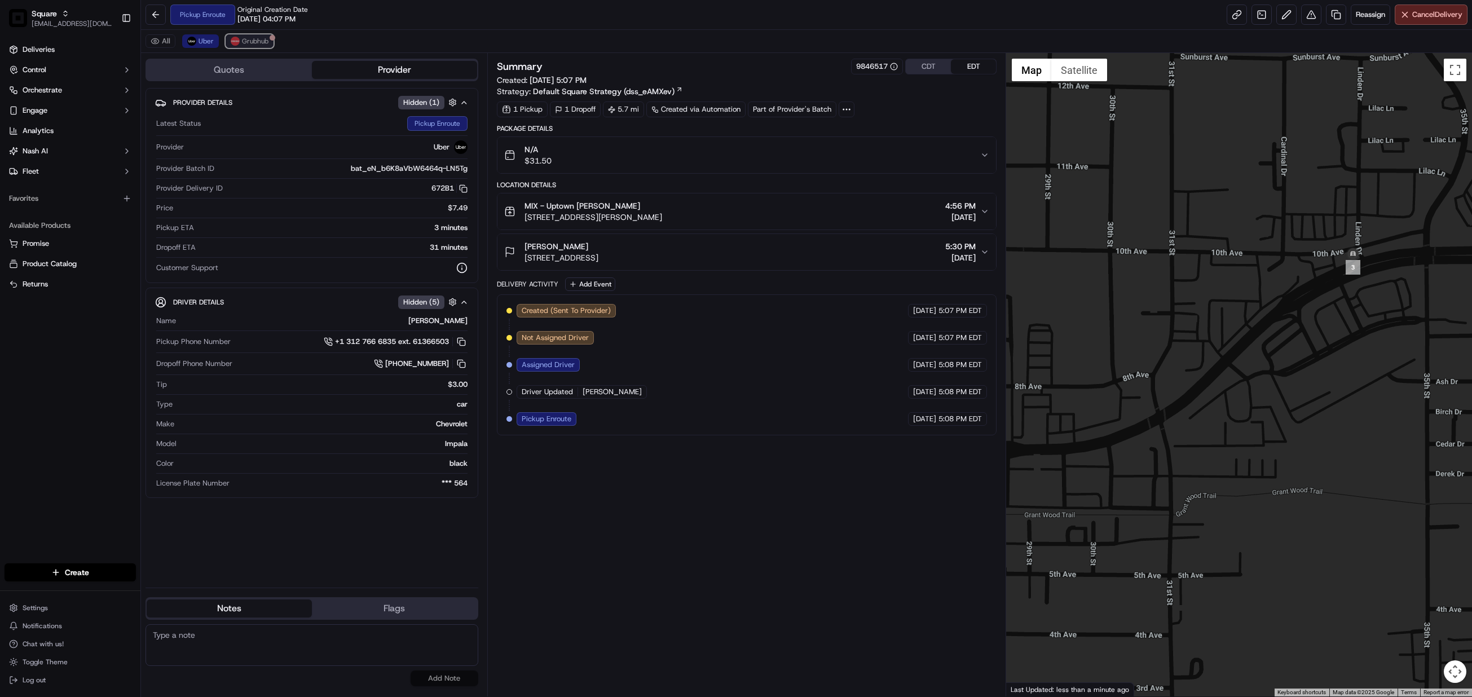
click at [257, 38] on span "Grubhub" at bounding box center [255, 41] width 27 height 9
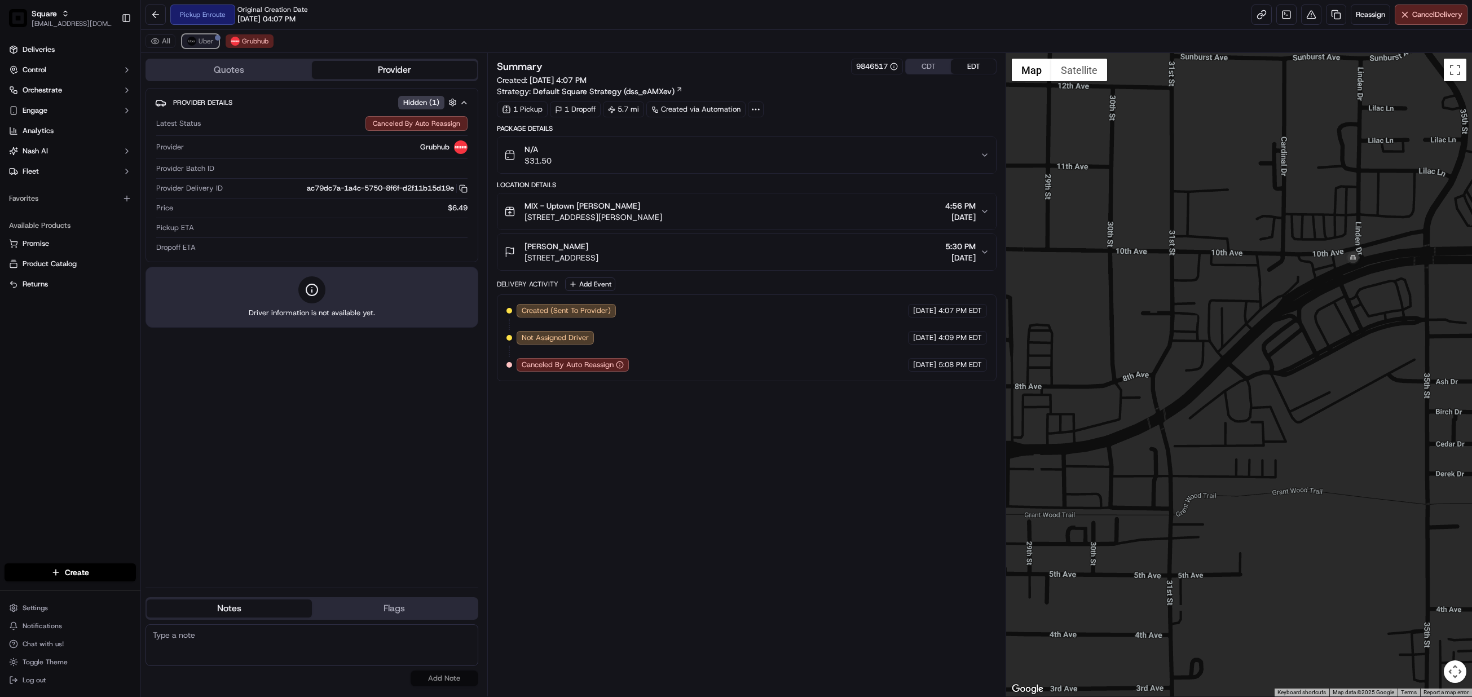
click at [209, 46] on span "Uber" at bounding box center [206, 41] width 15 height 9
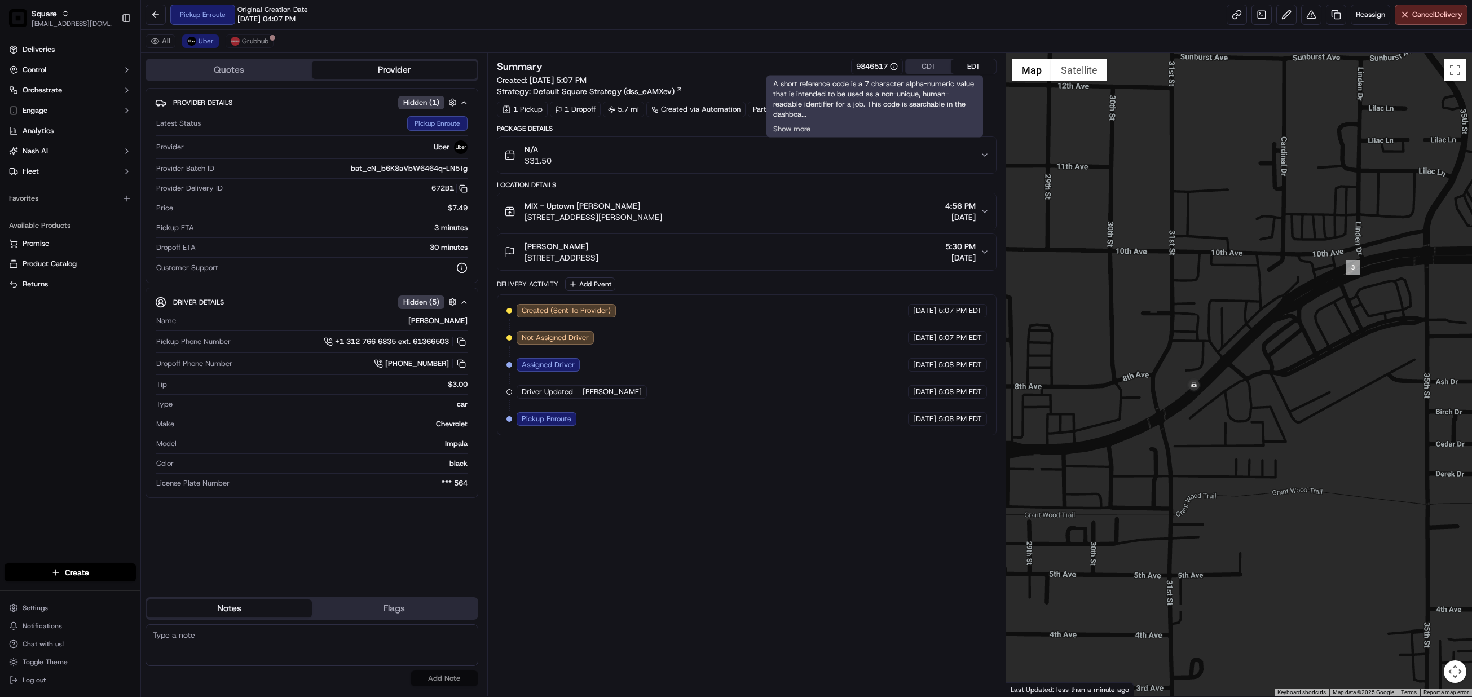
click at [935, 73] on button "CDT" at bounding box center [928, 66] width 45 height 15
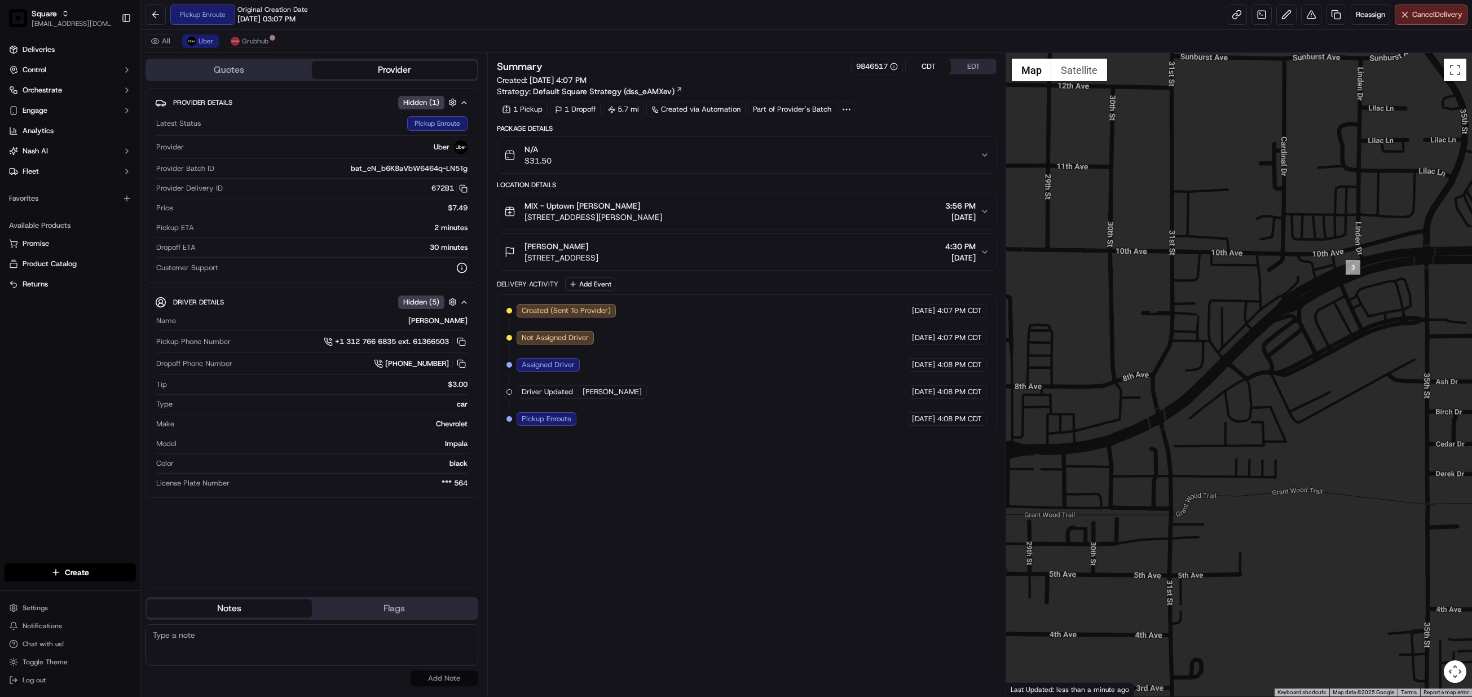
click at [983, 252] on icon "button" at bounding box center [984, 252] width 9 height 9
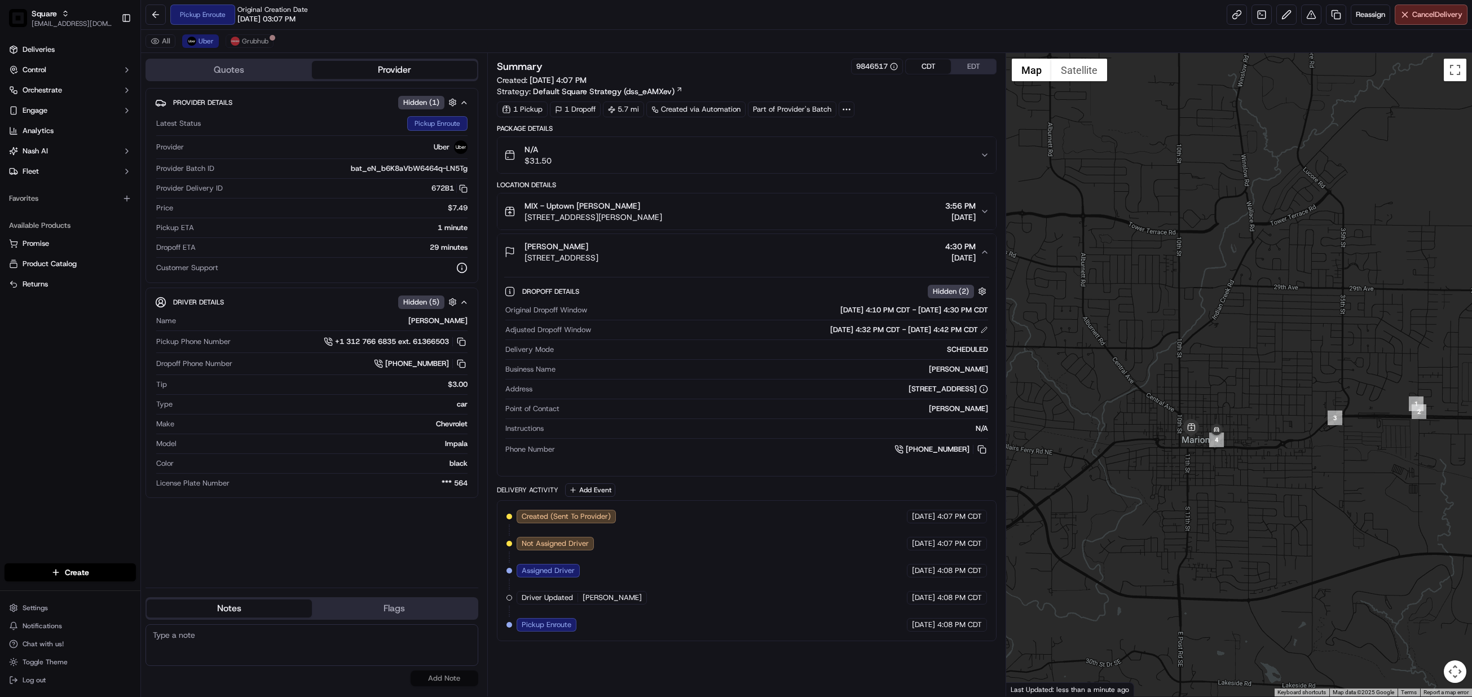
drag, startPoint x: 1102, startPoint y: 465, endPoint x: 1220, endPoint y: 468, distance: 118.5
click at [1220, 468] on div at bounding box center [1239, 375] width 466 height 644
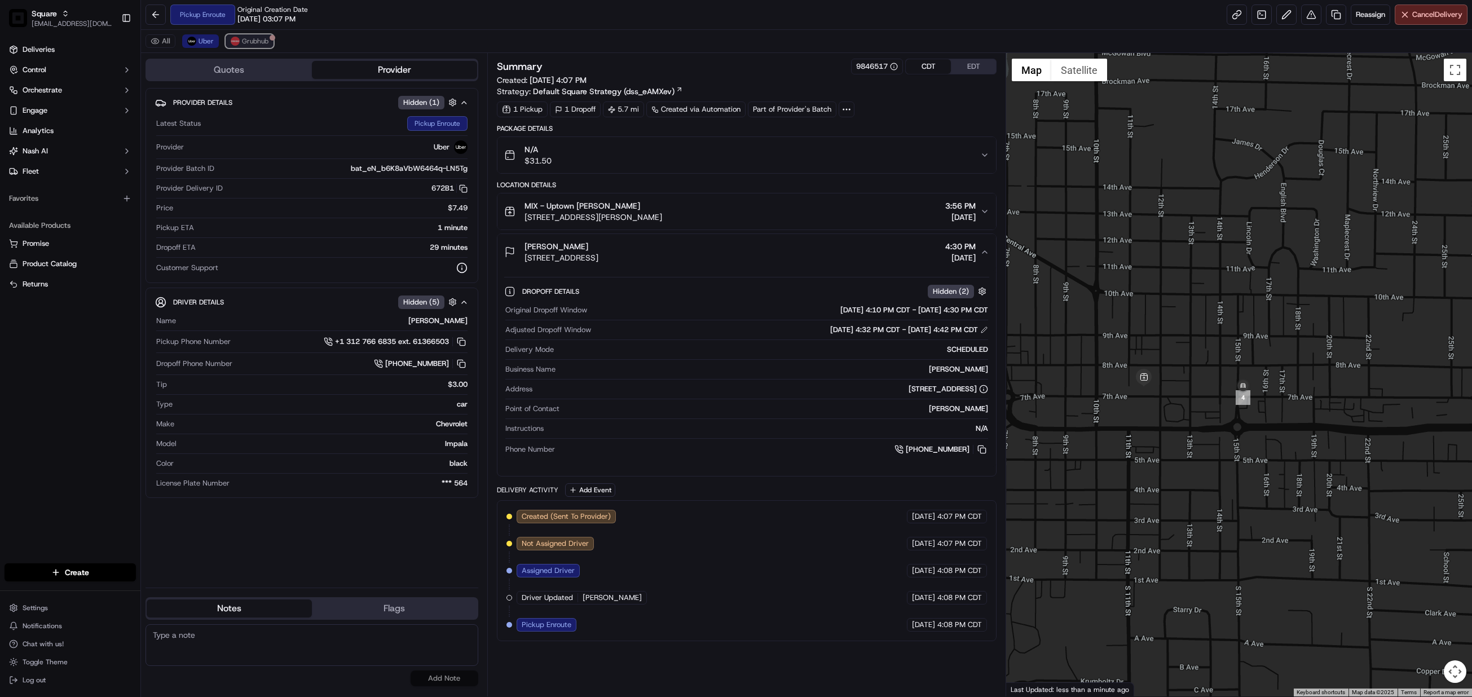
click at [247, 39] on span "Grubhub" at bounding box center [255, 41] width 27 height 9
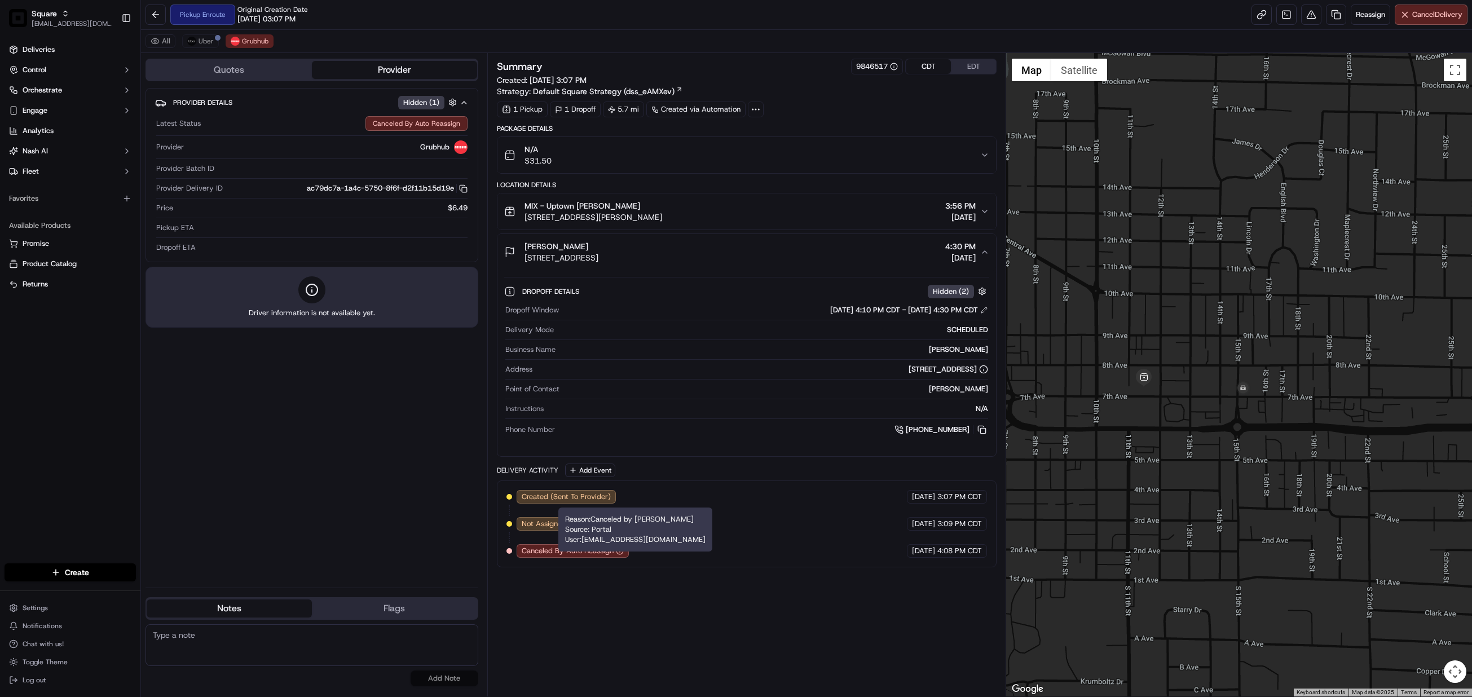
click at [622, 610] on div "Summary 9846517 CDT EDT Created: [DATE] 3:07 PM Strategy: Default Square Strate…" at bounding box center [747, 375] width 500 height 632
click at [205, 46] on span "Uber" at bounding box center [206, 41] width 15 height 9
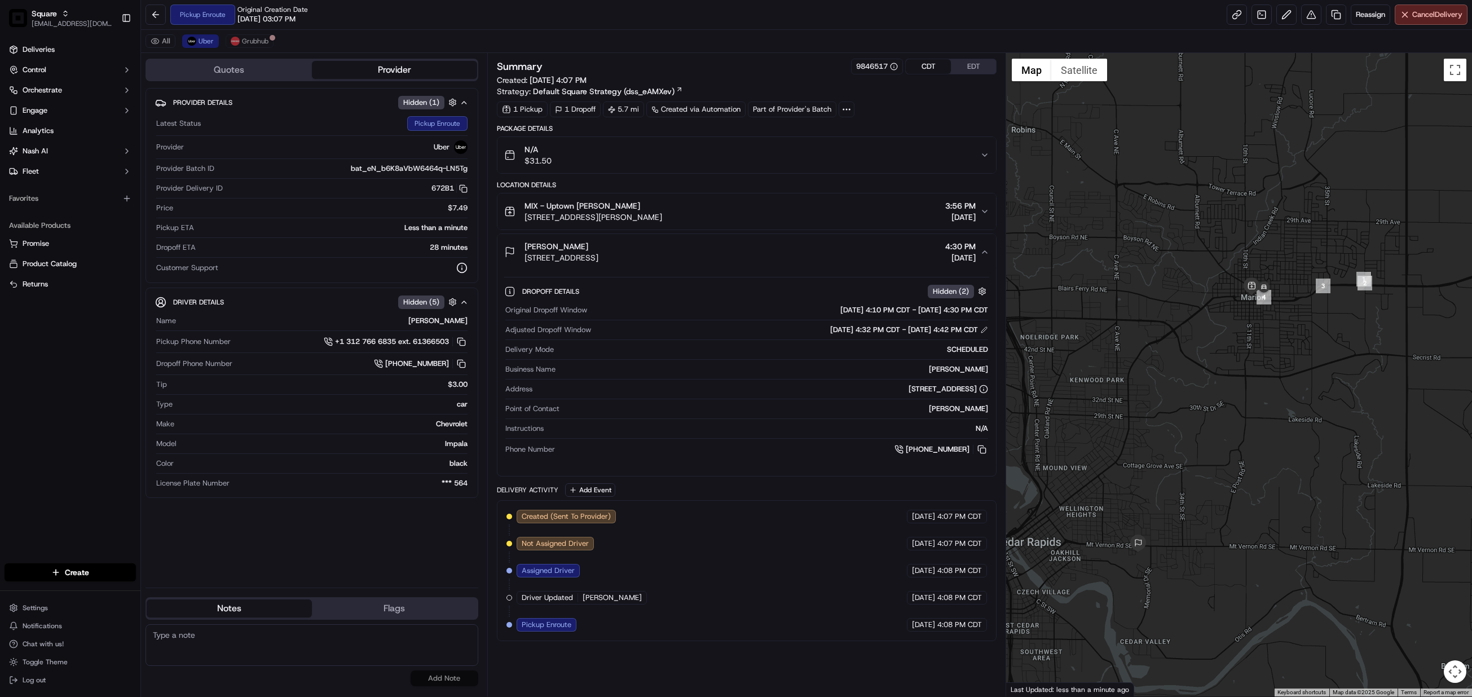
drag, startPoint x: 1159, startPoint y: 476, endPoint x: 1246, endPoint y: 420, distance: 103.3
click at [1246, 420] on div at bounding box center [1239, 375] width 466 height 644
drag, startPoint x: 1322, startPoint y: 273, endPoint x: 1239, endPoint y: 347, distance: 111.1
click at [1239, 347] on div at bounding box center [1239, 375] width 466 height 644
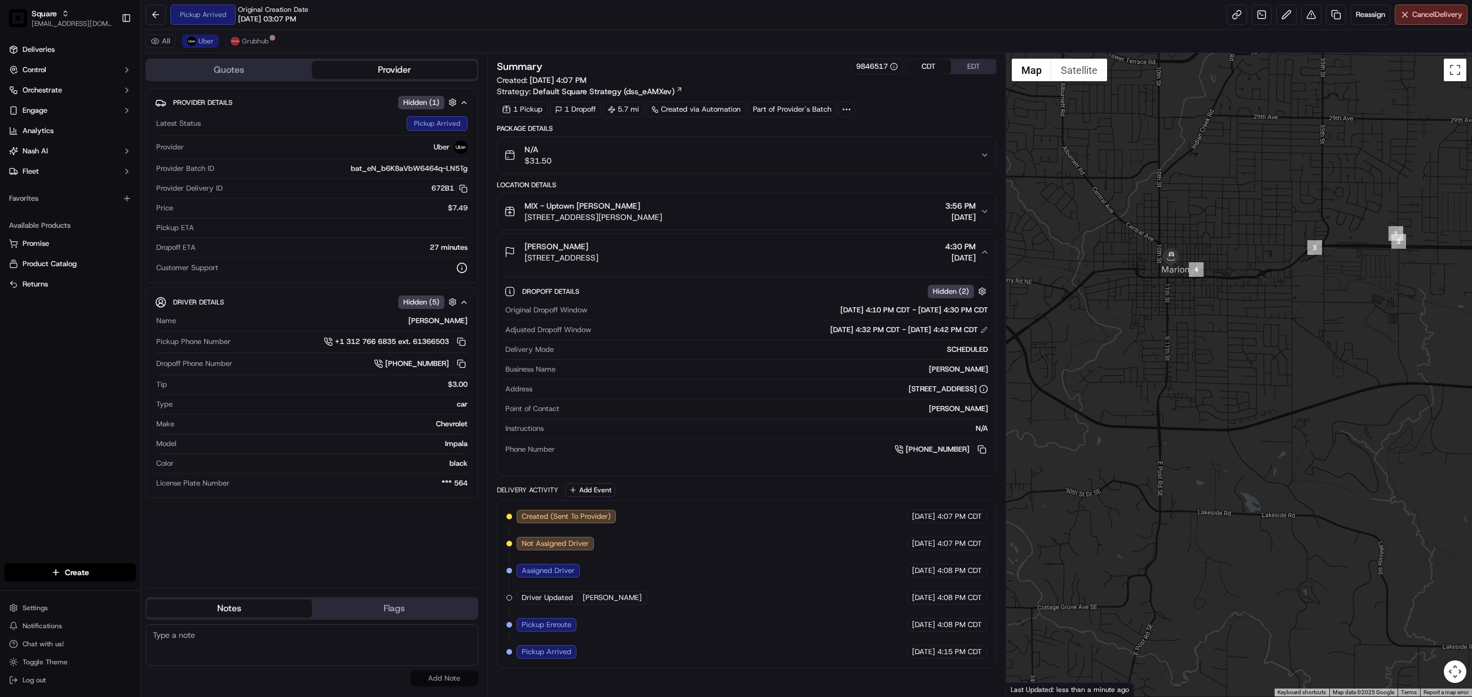
click at [259, 639] on textarea at bounding box center [312, 645] width 333 height 42
paste textarea "Caller Information: Merchant Reason for Call:"
click at [231, 653] on textarea "Caller Information: Merchant Reason for Call:" at bounding box center [312, 645] width 333 height 42
drag, startPoint x: 391, startPoint y: 664, endPoint x: 214, endPoint y: 647, distance: 177.9
click at [214, 647] on textarea "Caller Information: Merchant Reason for Call: Pick up ETA status. adv merchant …" at bounding box center [312, 645] width 333 height 42
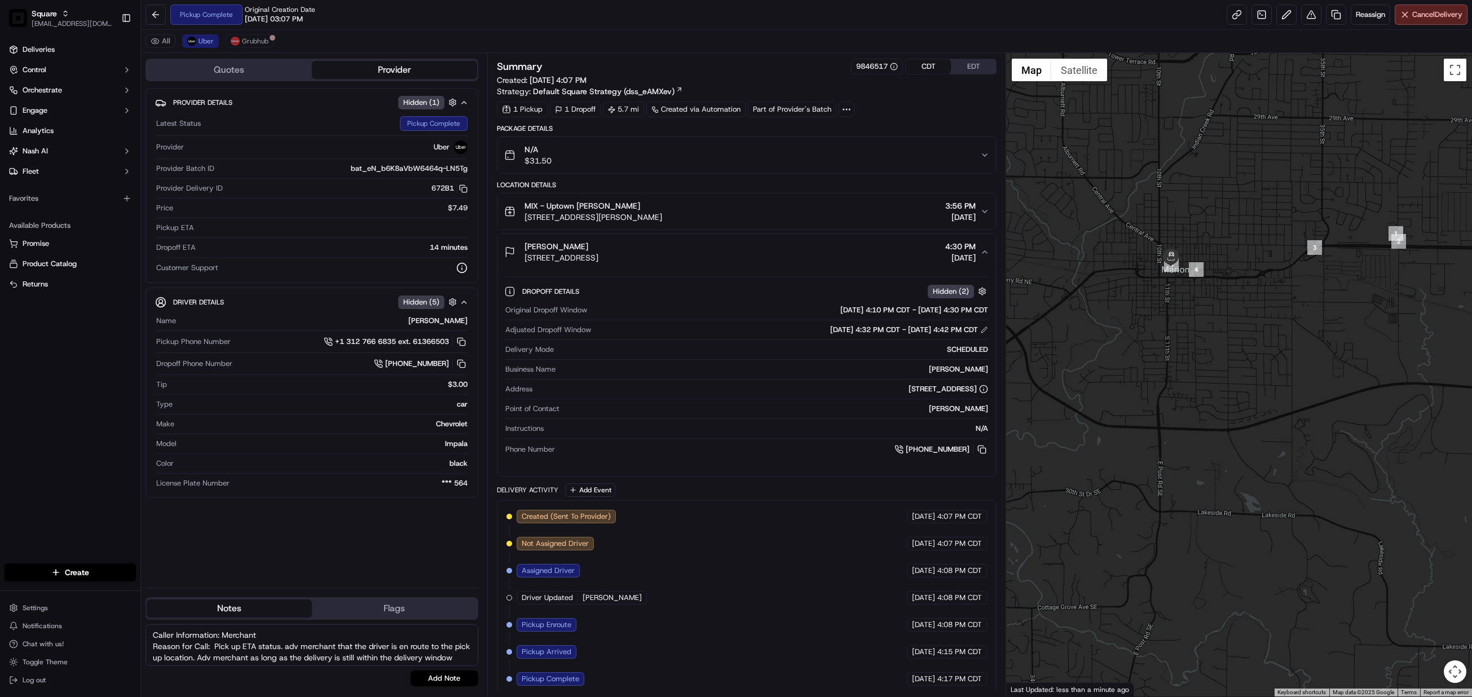
paste textarea "provided the pickup ETA status and advised the merchant that the driver is en r…"
type textarea "Caller Information: Merchant Reason for Call: provided the pickup ETA status an…"
click at [449, 683] on button "Add Note" at bounding box center [445, 679] width 68 height 16
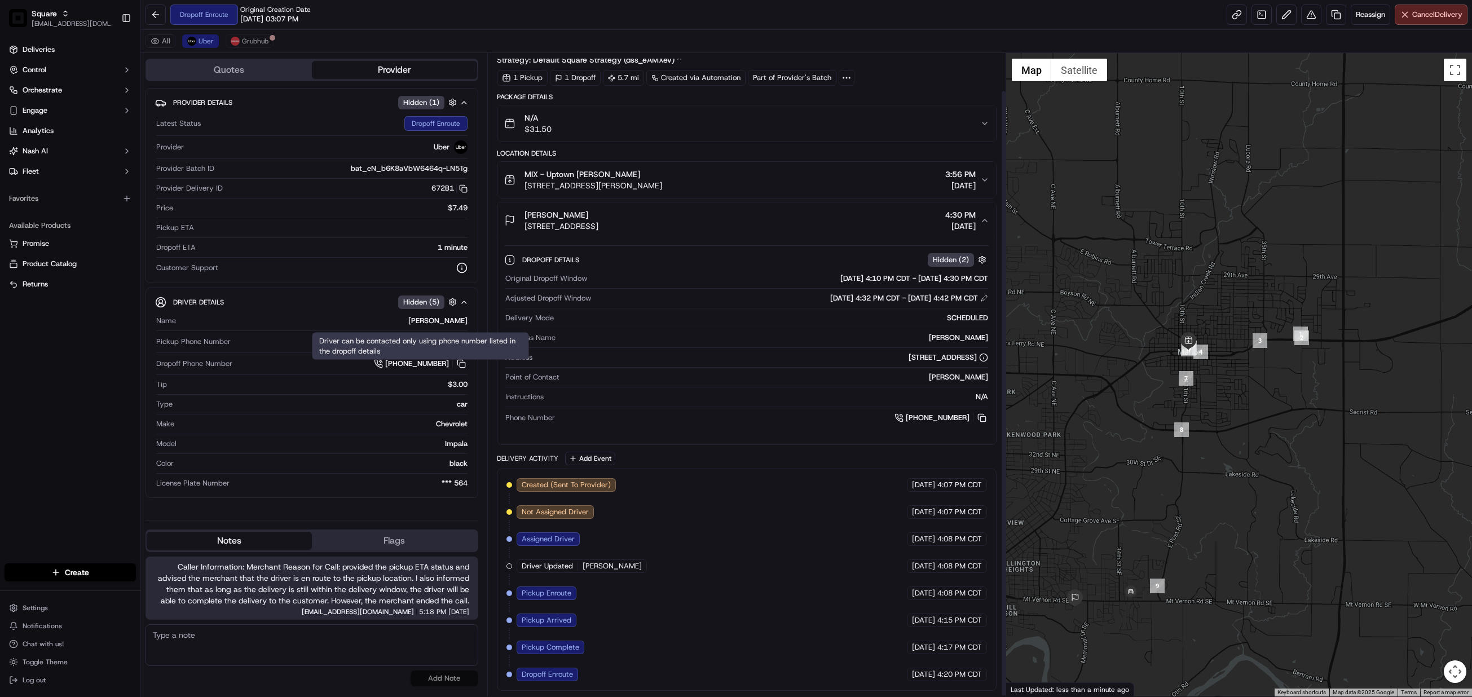
scroll to position [41, 0]
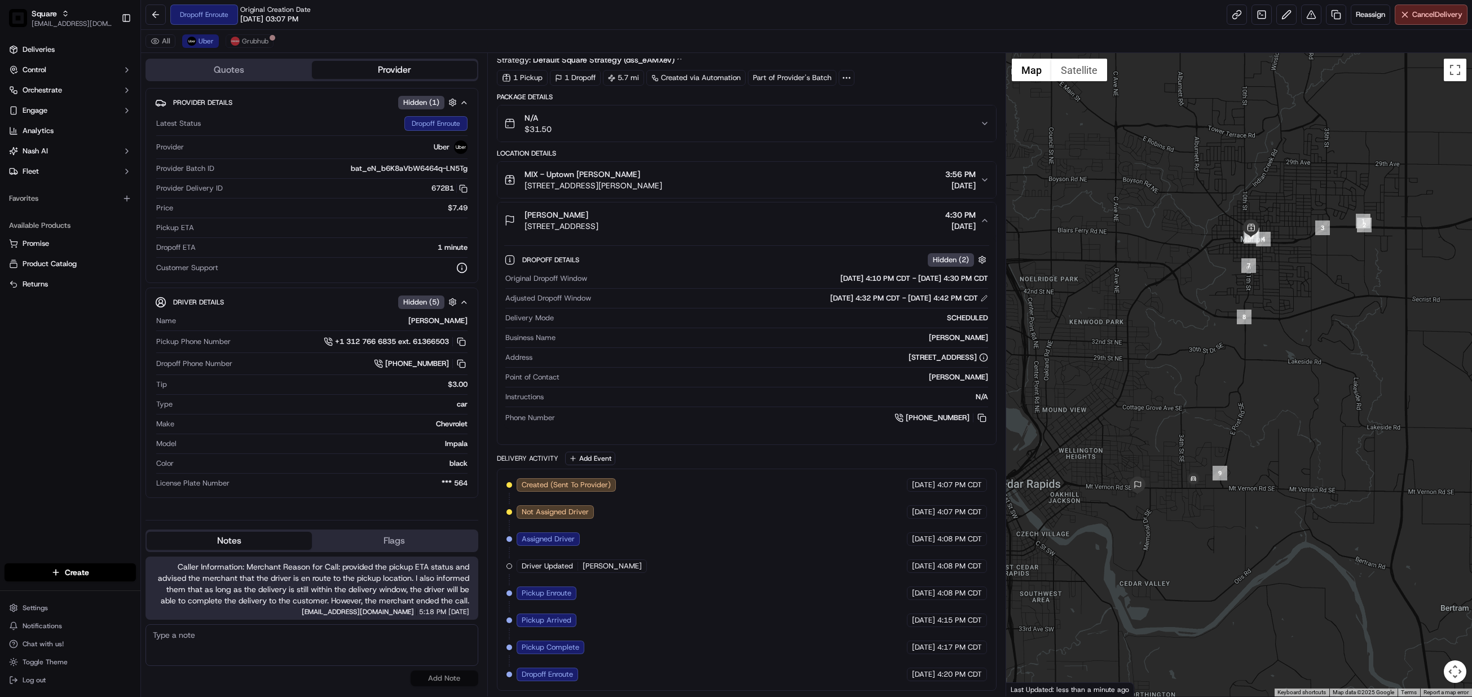
drag, startPoint x: 1097, startPoint y: 536, endPoint x: 1175, endPoint y: 410, distance: 148.4
click at [1175, 410] on div at bounding box center [1239, 375] width 466 height 644
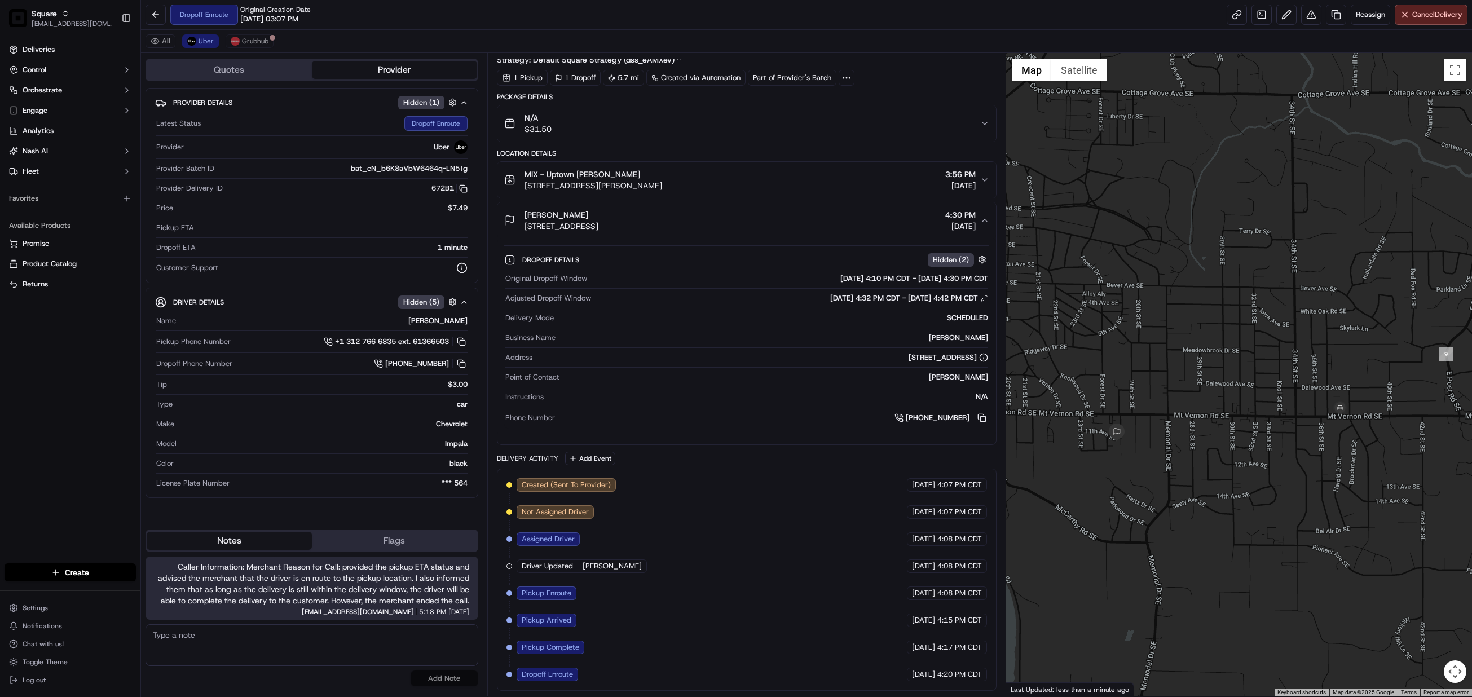
drag, startPoint x: 1103, startPoint y: 481, endPoint x: 1237, endPoint y: 468, distance: 134.3
click at [1237, 468] on div at bounding box center [1239, 375] width 466 height 644
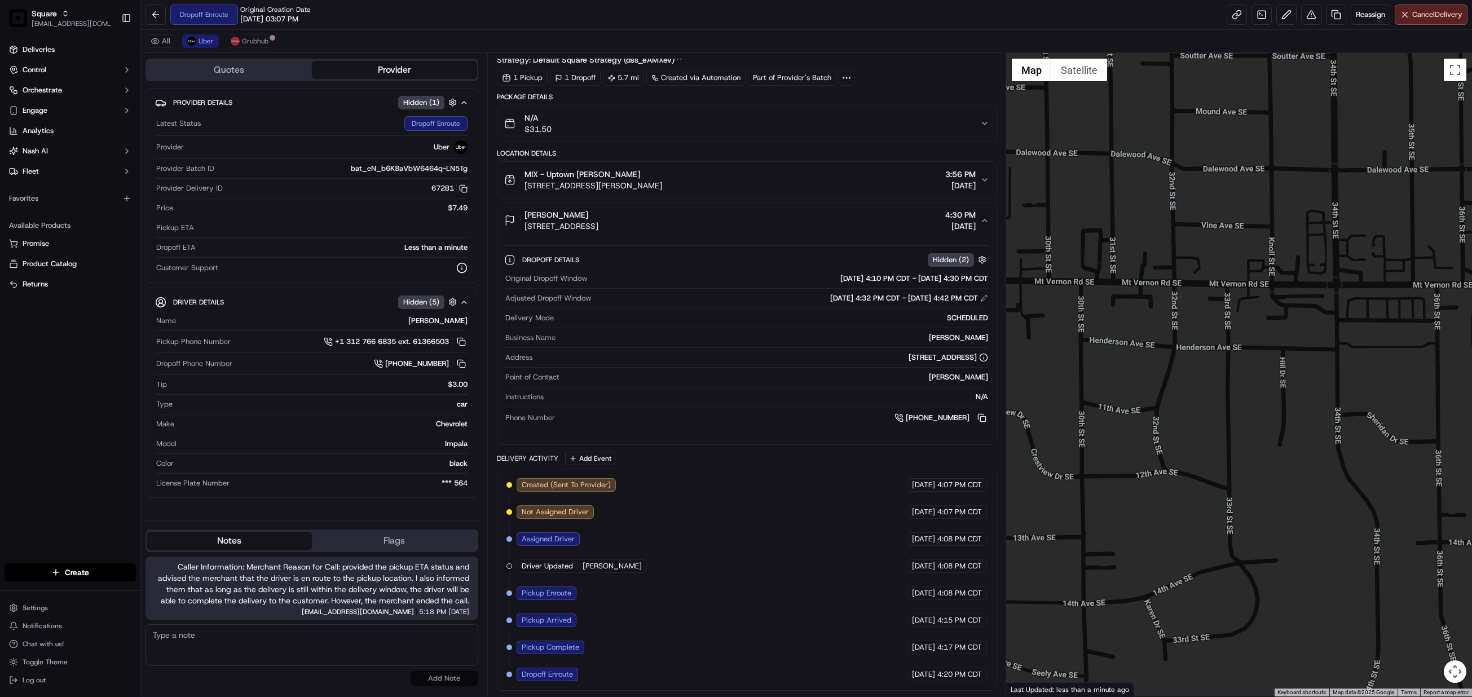
drag, startPoint x: 1441, startPoint y: 447, endPoint x: 1353, endPoint y: 452, distance: 88.2
click at [1353, 452] on div at bounding box center [1239, 375] width 466 height 644
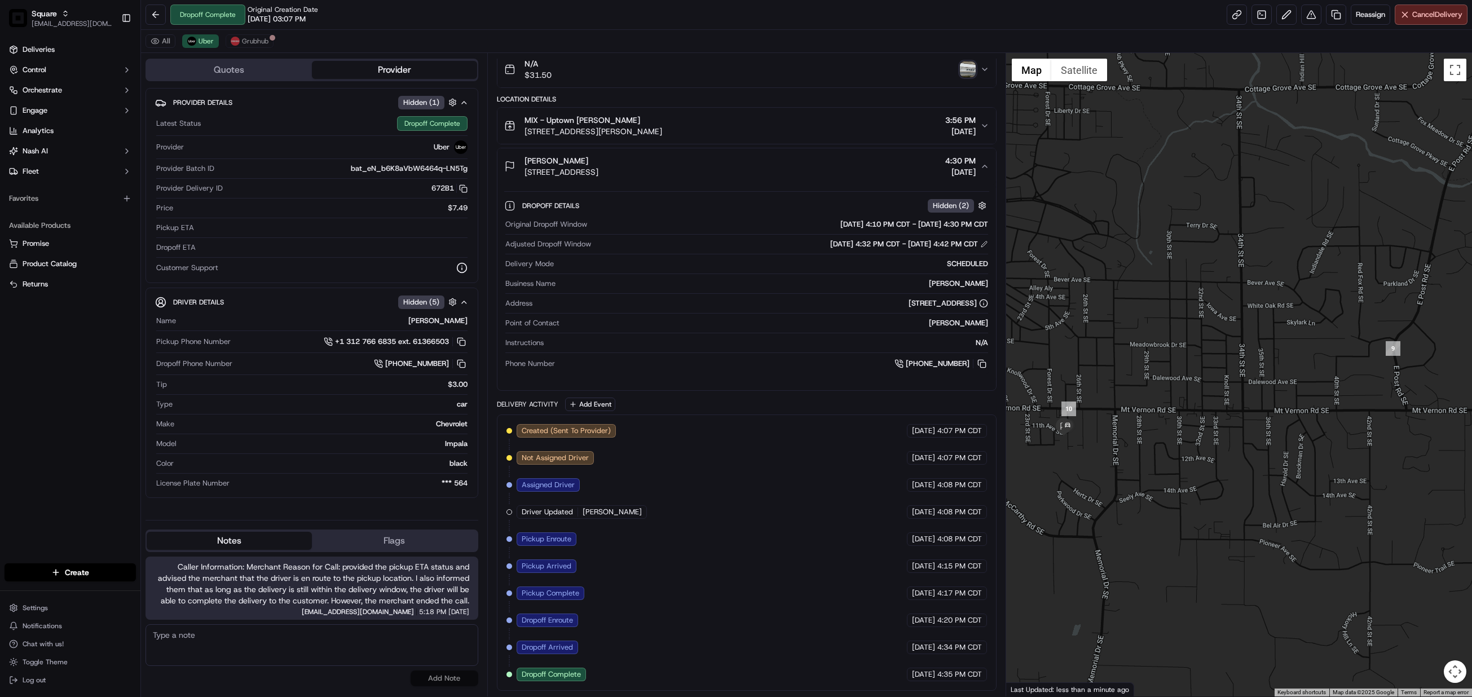
scroll to position [0, 0]
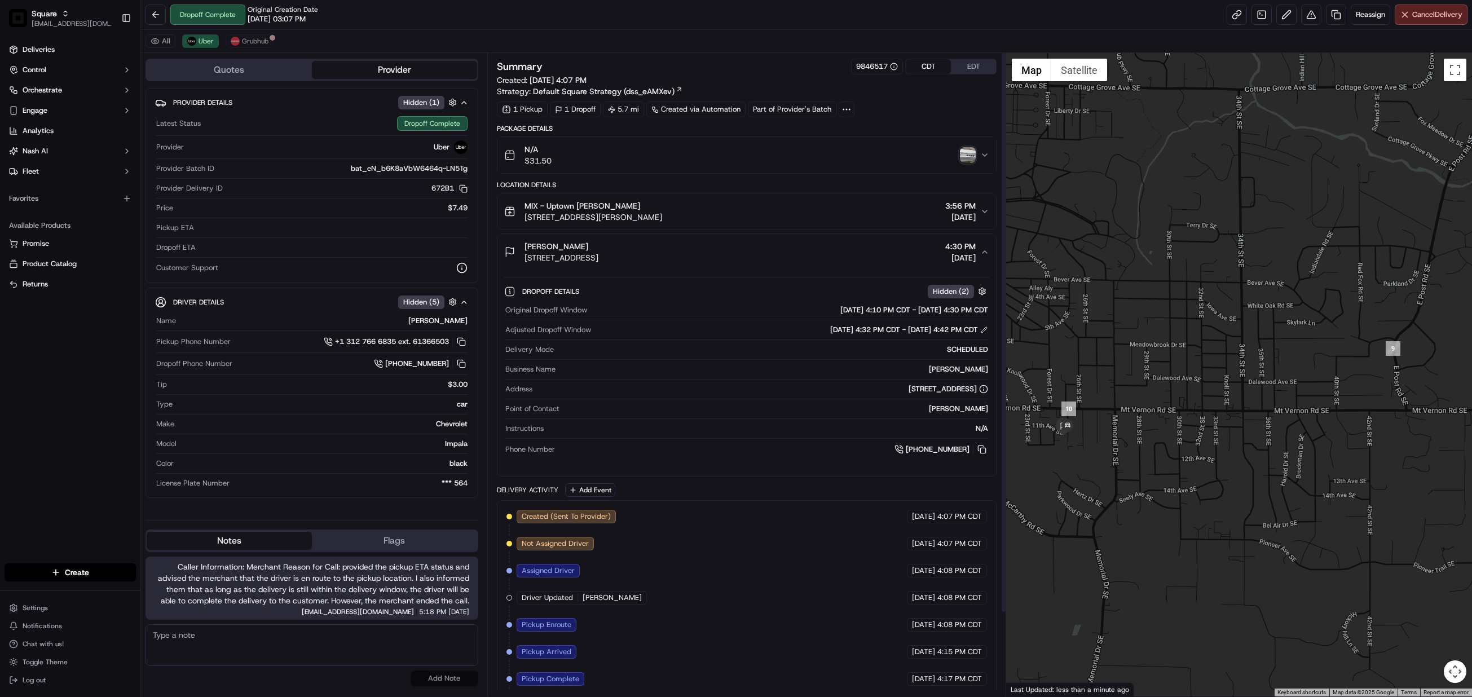
click at [970, 157] on img "button" at bounding box center [968, 155] width 16 height 16
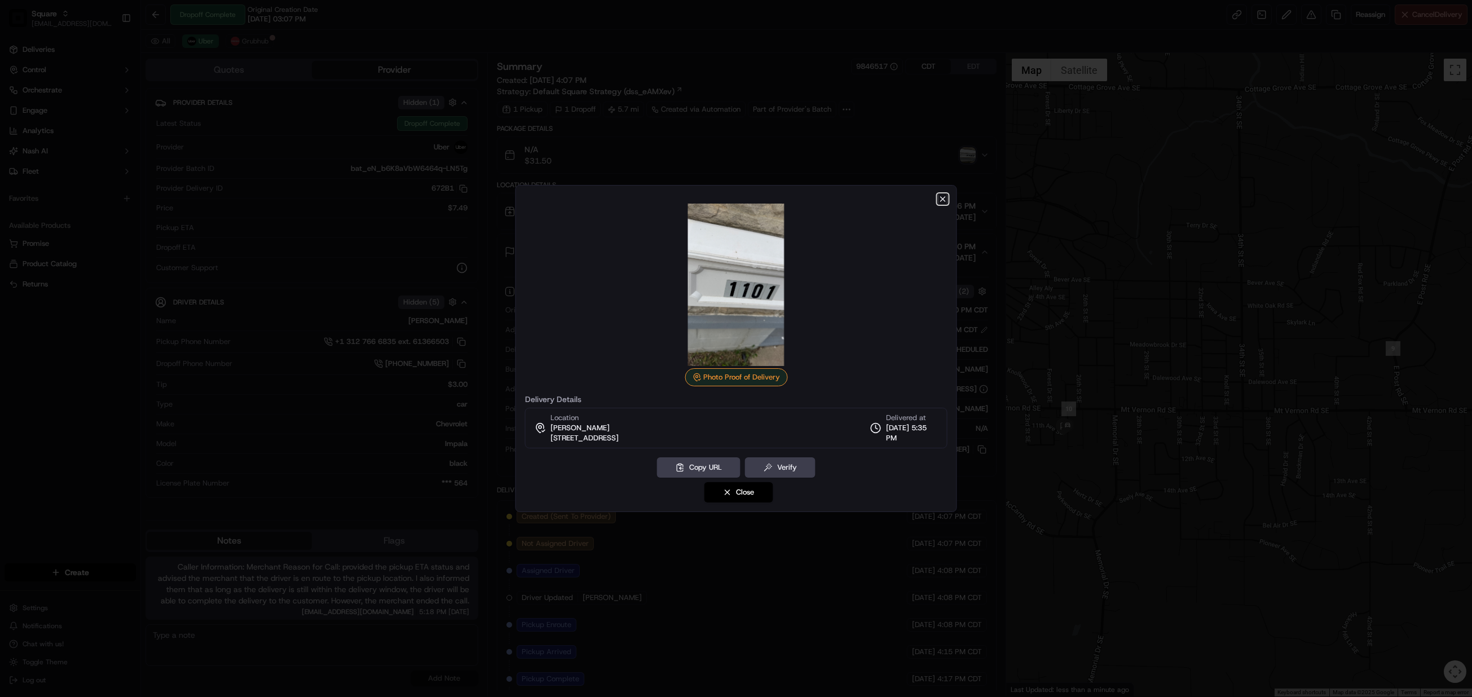
click at [942, 196] on icon "button" at bounding box center [943, 199] width 9 height 9
